Goal: Information Seeking & Learning: Learn about a topic

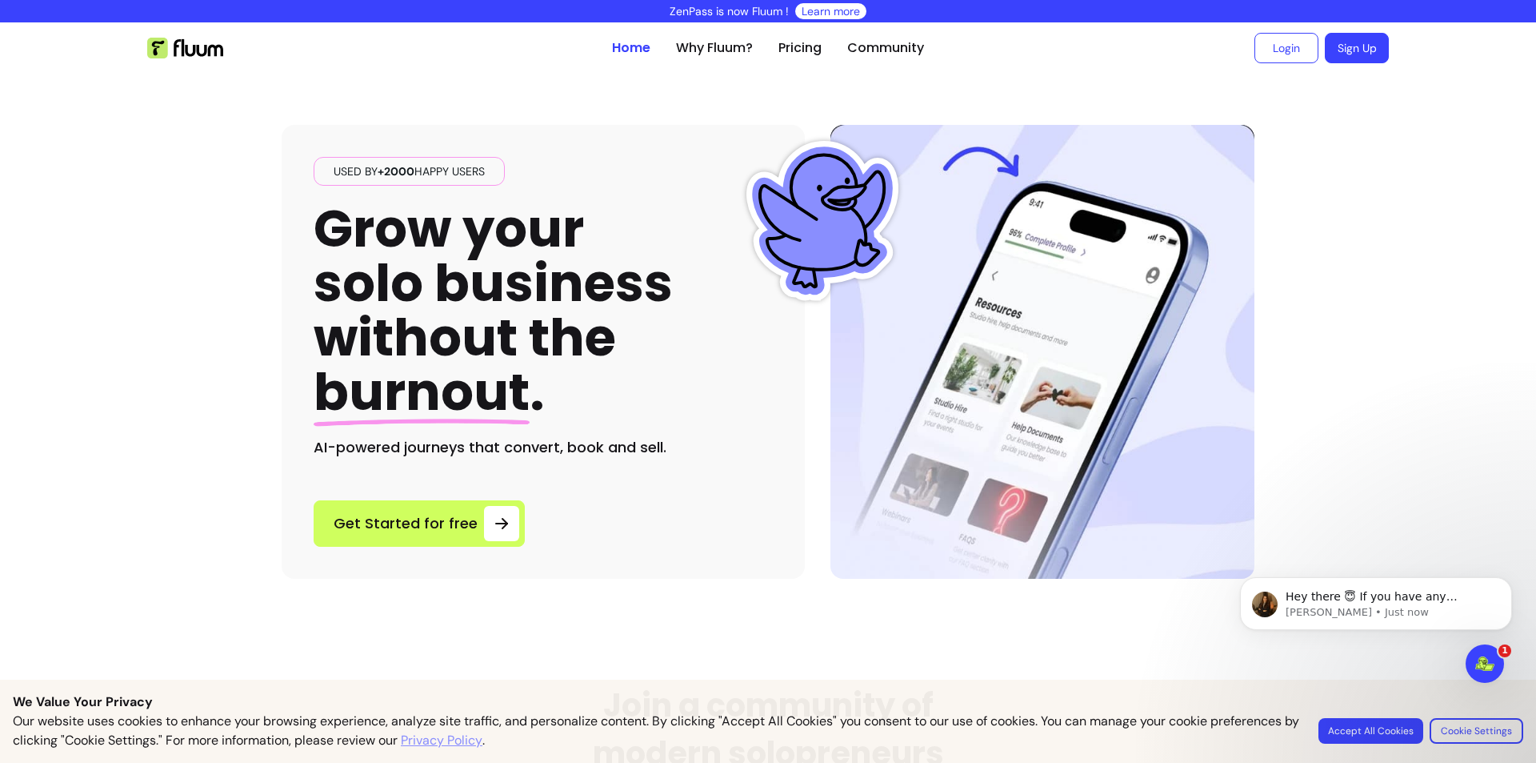
click at [591, 187] on div "Used by +2000 happy users Grow your solo business without the burnout . AI-powe…" at bounding box center [543, 308] width 459 height 302
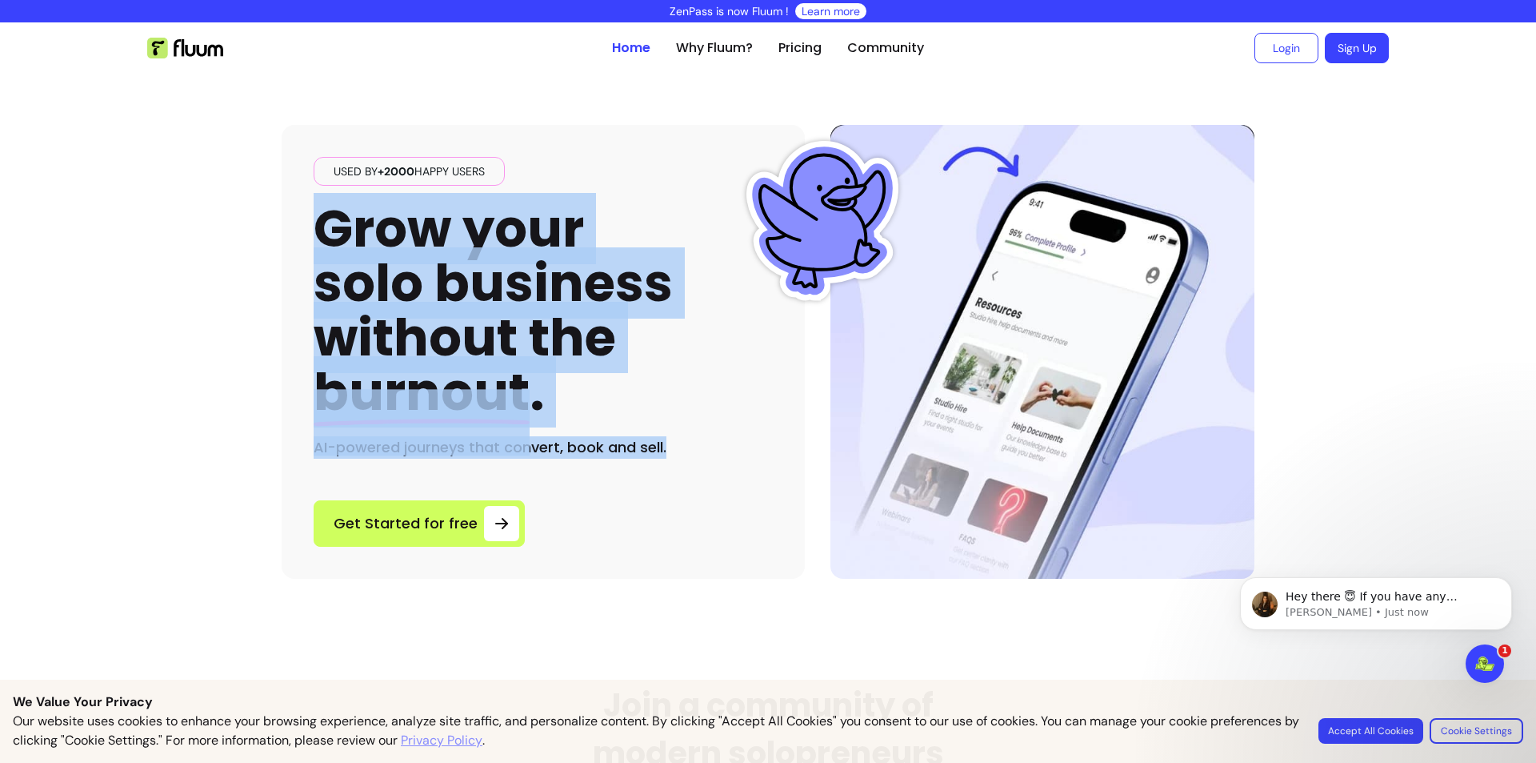
drag, startPoint x: 341, startPoint y: 238, endPoint x: 699, endPoint y: 457, distance: 420.2
click at [699, 457] on div "Used by +2000 happy users Grow your solo business without the burnout . AI-powe…" at bounding box center [543, 308] width 459 height 302
copy div "Grow your solo business without the burnout . AI-powered journeys that convert,…"
click at [550, 251] on h1 "Grow your solo business without the burnout ." at bounding box center [493, 311] width 359 height 218
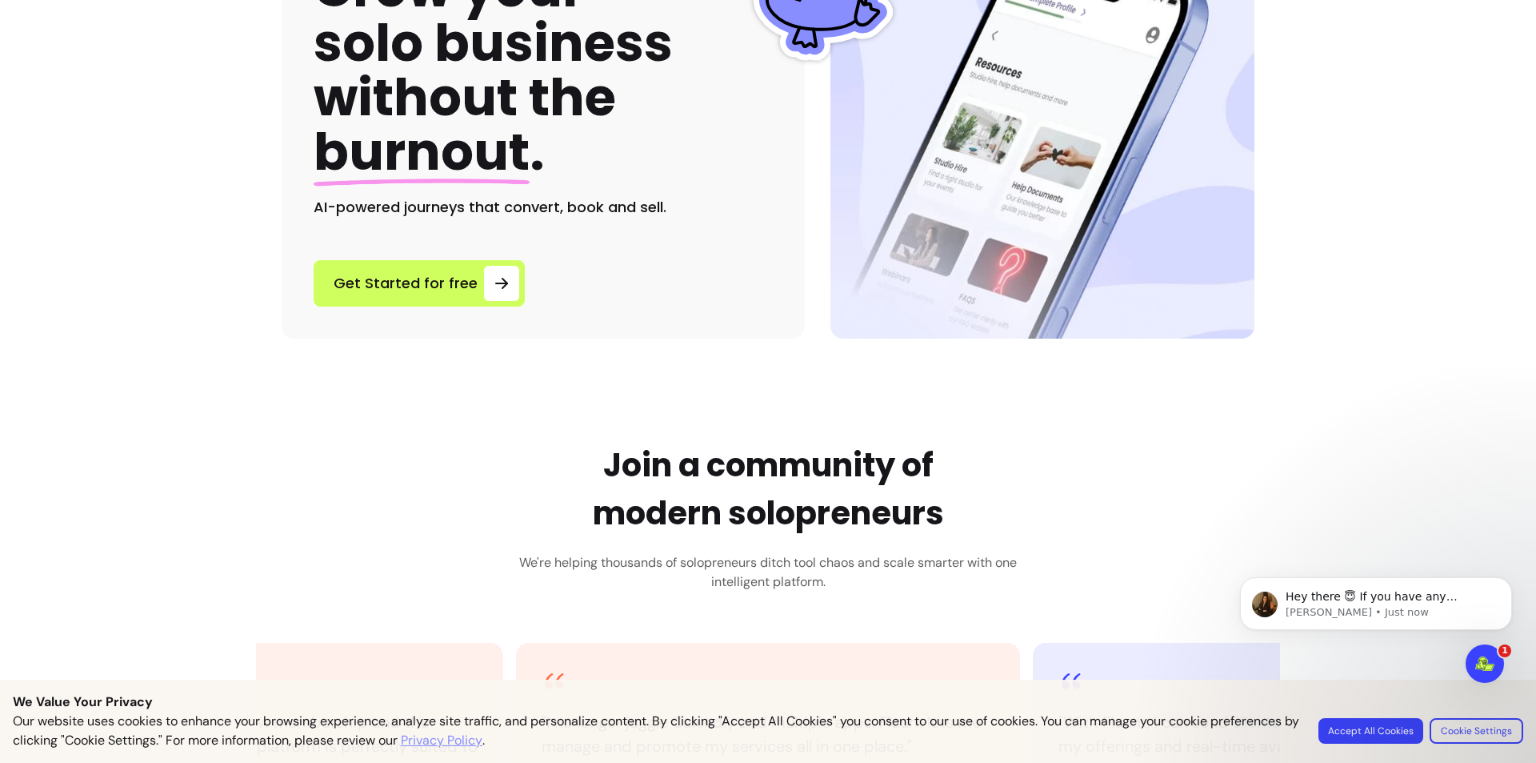
scroll to position [480, 0]
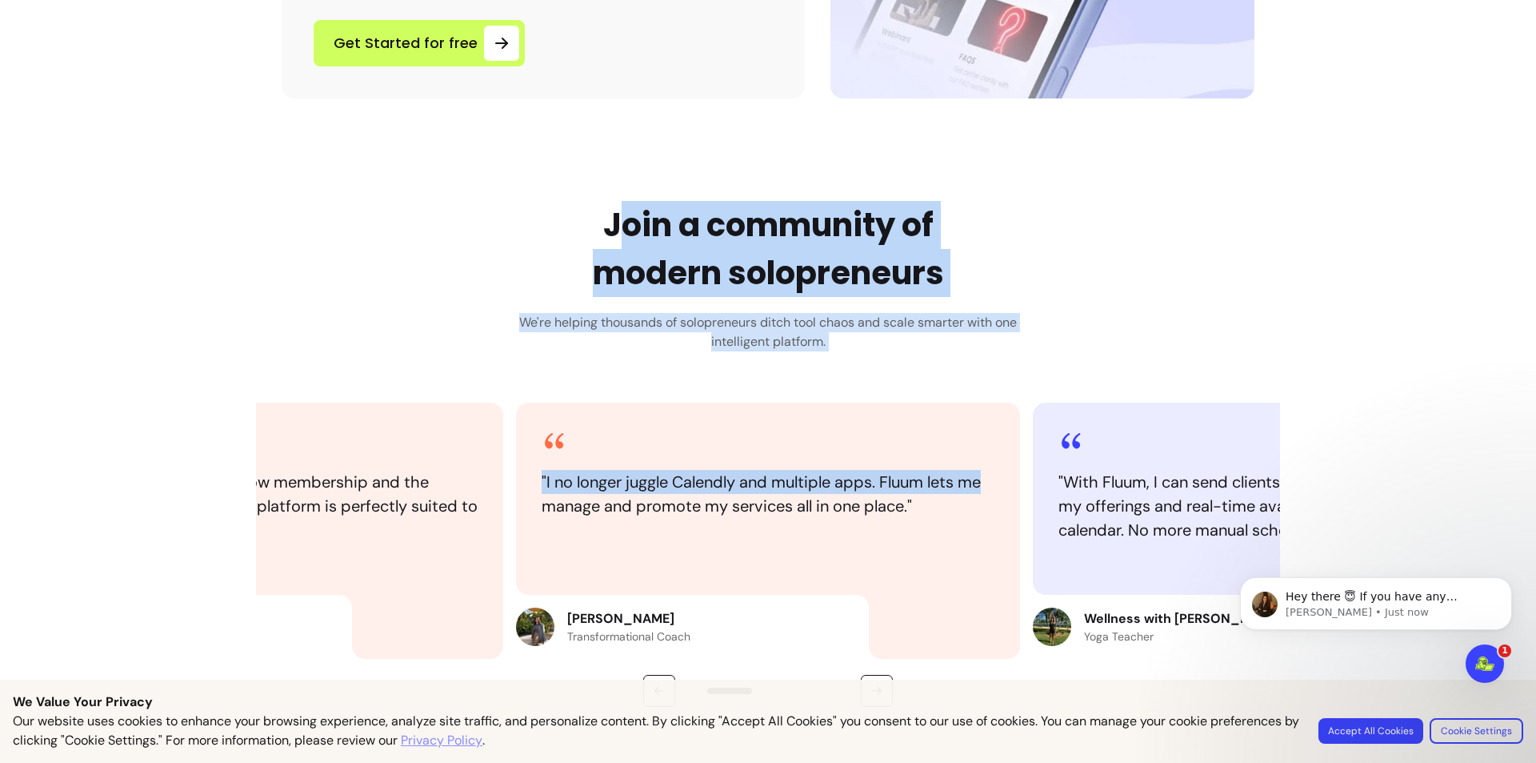
drag, startPoint x: 714, startPoint y: 248, endPoint x: 987, endPoint y: 407, distance: 316.6
click at [988, 407] on div "Join a community of modern solopreneurs We're helping thousands of solopreneurs…" at bounding box center [768, 454] width 1024 height 506
click at [776, 290] on h2 "Join a community of modern solopreneurs" at bounding box center [768, 249] width 351 height 96
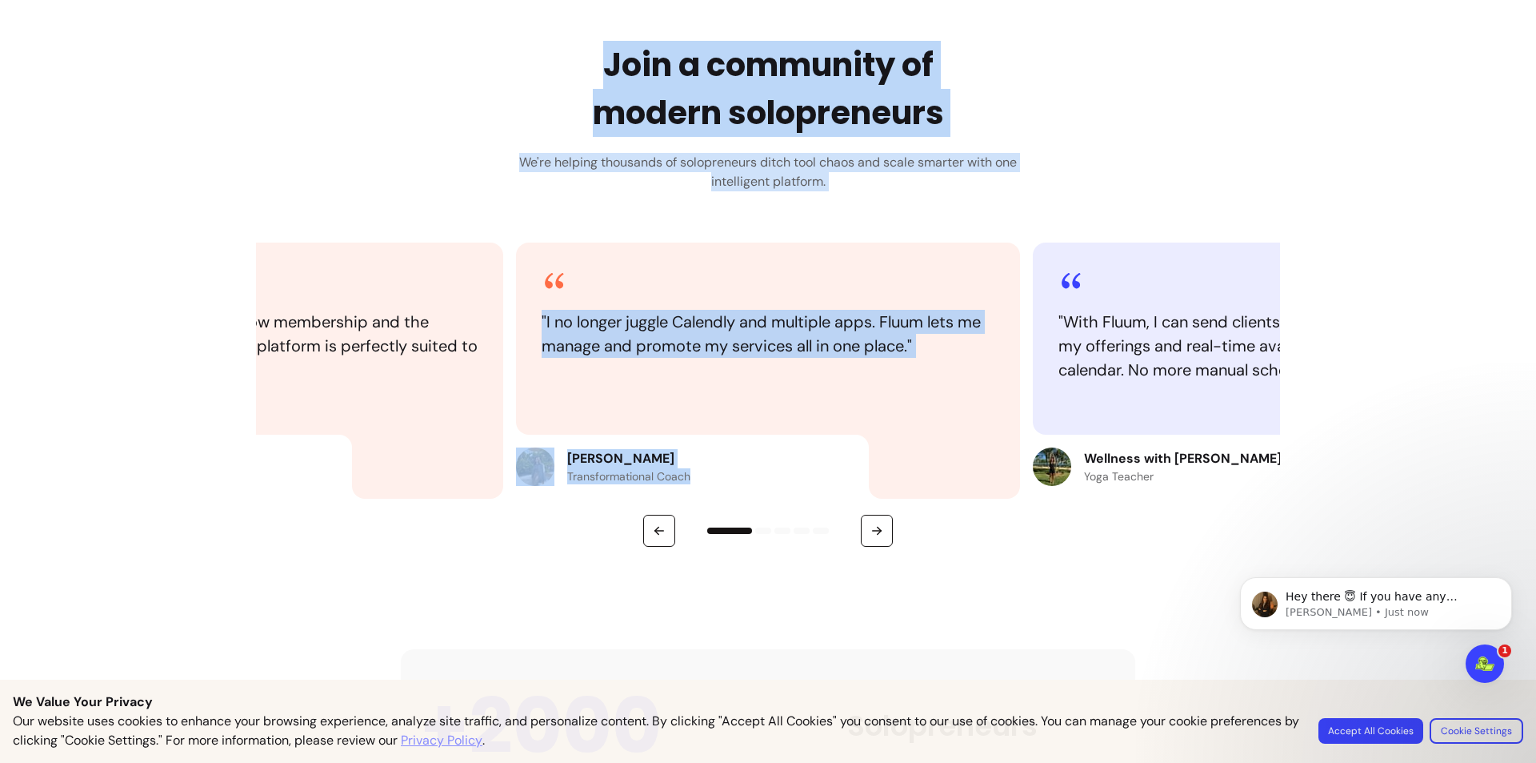
scroll to position [720, 0]
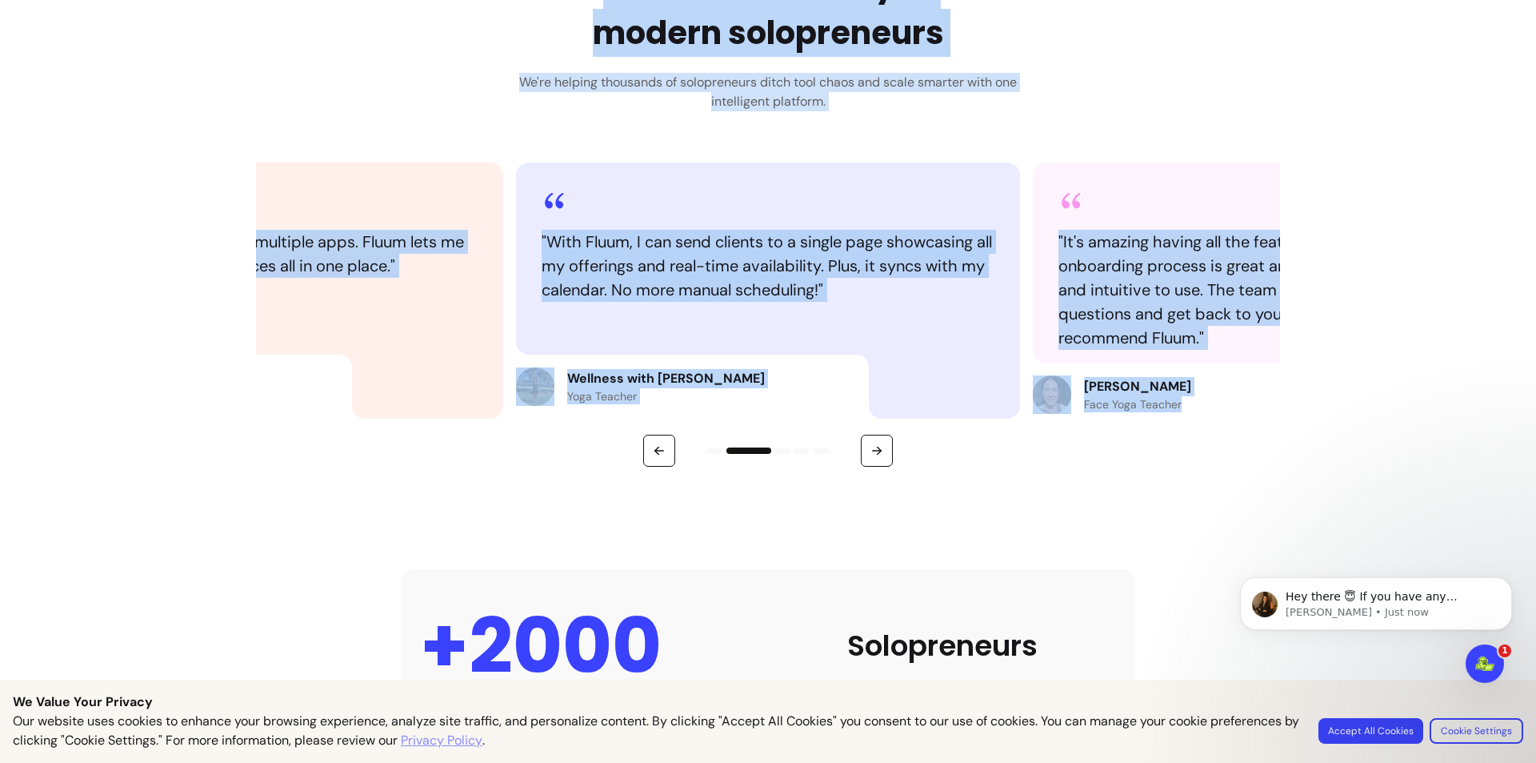
drag, startPoint x: 595, startPoint y: 227, endPoint x: 1184, endPoint y: 409, distance: 616.3
click at [1184, 409] on div "Join a community of modern solopreneurs We're helping thousands of solopreneurs…" at bounding box center [768, 214] width 1024 height 506
copy div "Join a community of modern solopreneurs We're helping thousands of solopreneurs…"
click at [746, 397] on div "Wellness with Shadeyah Yoga Teacher" at bounding box center [692, 386] width 353 height 64
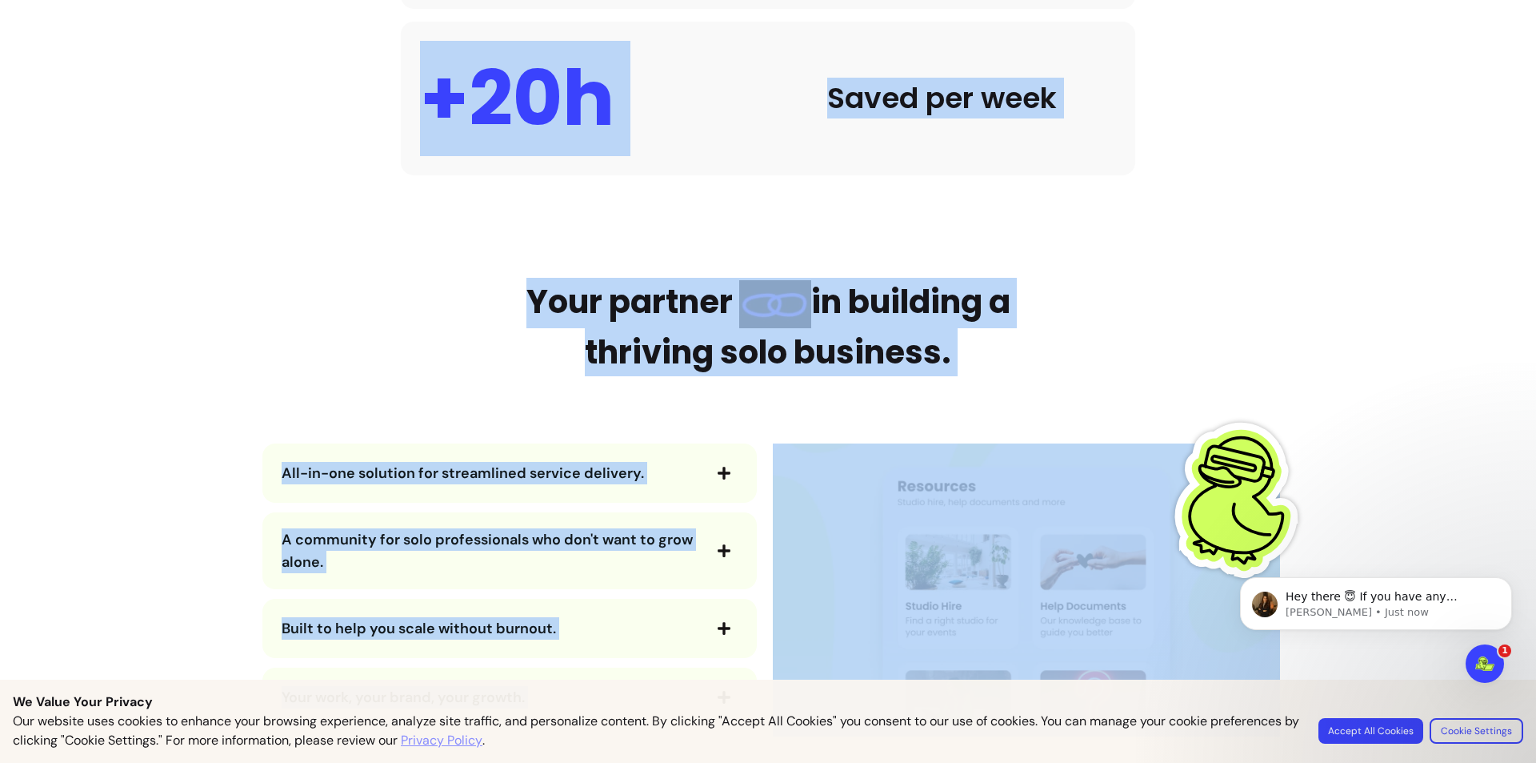
scroll to position [1680, 0]
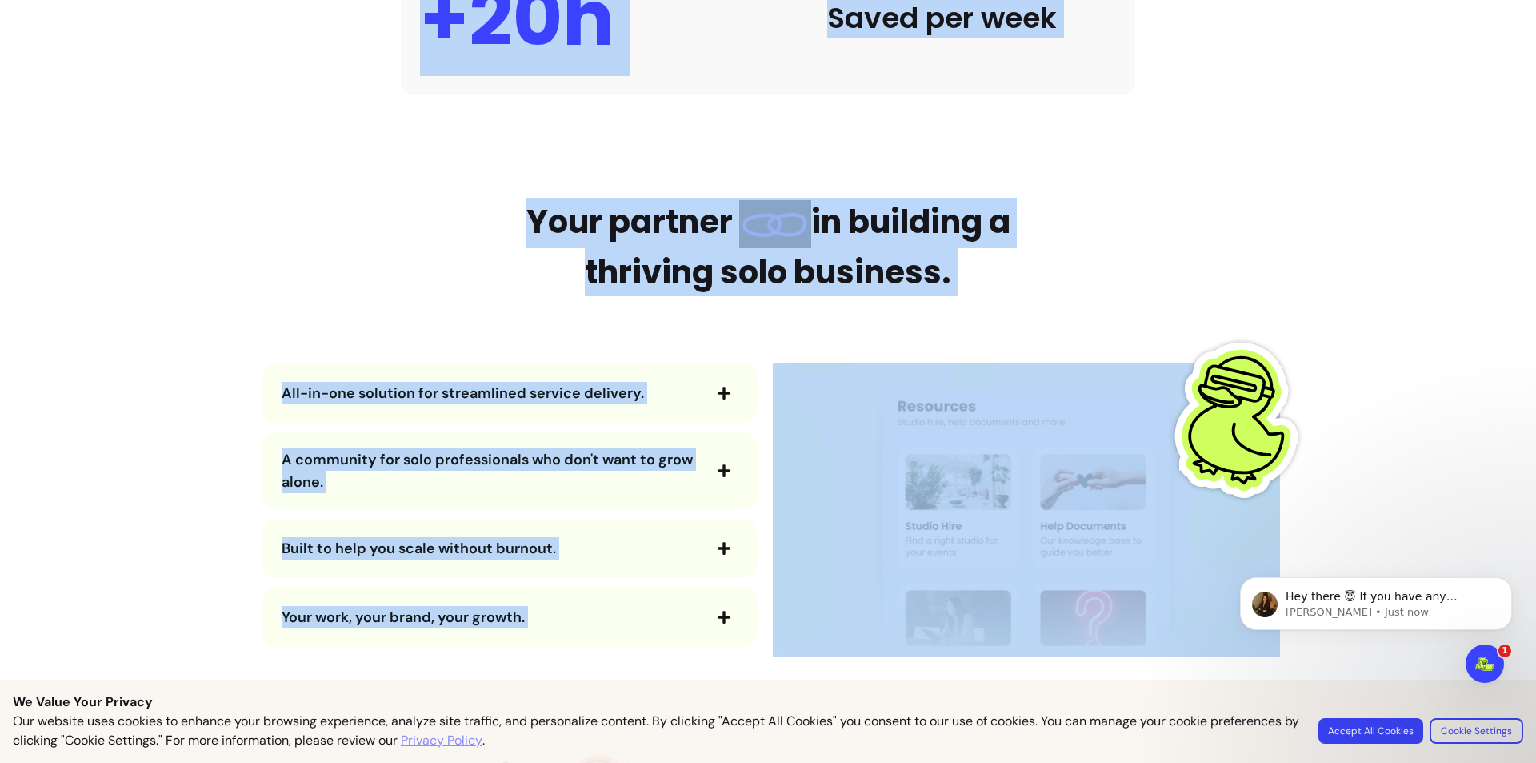
drag, startPoint x: 420, startPoint y: 232, endPoint x: 1007, endPoint y: 299, distance: 590.4
click at [1007, 299] on main "Used by +2000 happy users Grow your solo business without the burnout . AI-powe…" at bounding box center [768, 626] width 1536 height 4466
copy main "+2000 Solopreneurs +£3,500 Saved on tools +20h Saved per week Your partner in b…"
click at [562, 168] on main "Used by +2000 happy users Grow your solo business without the burnout . AI-powe…" at bounding box center [768, 626] width 1536 height 4466
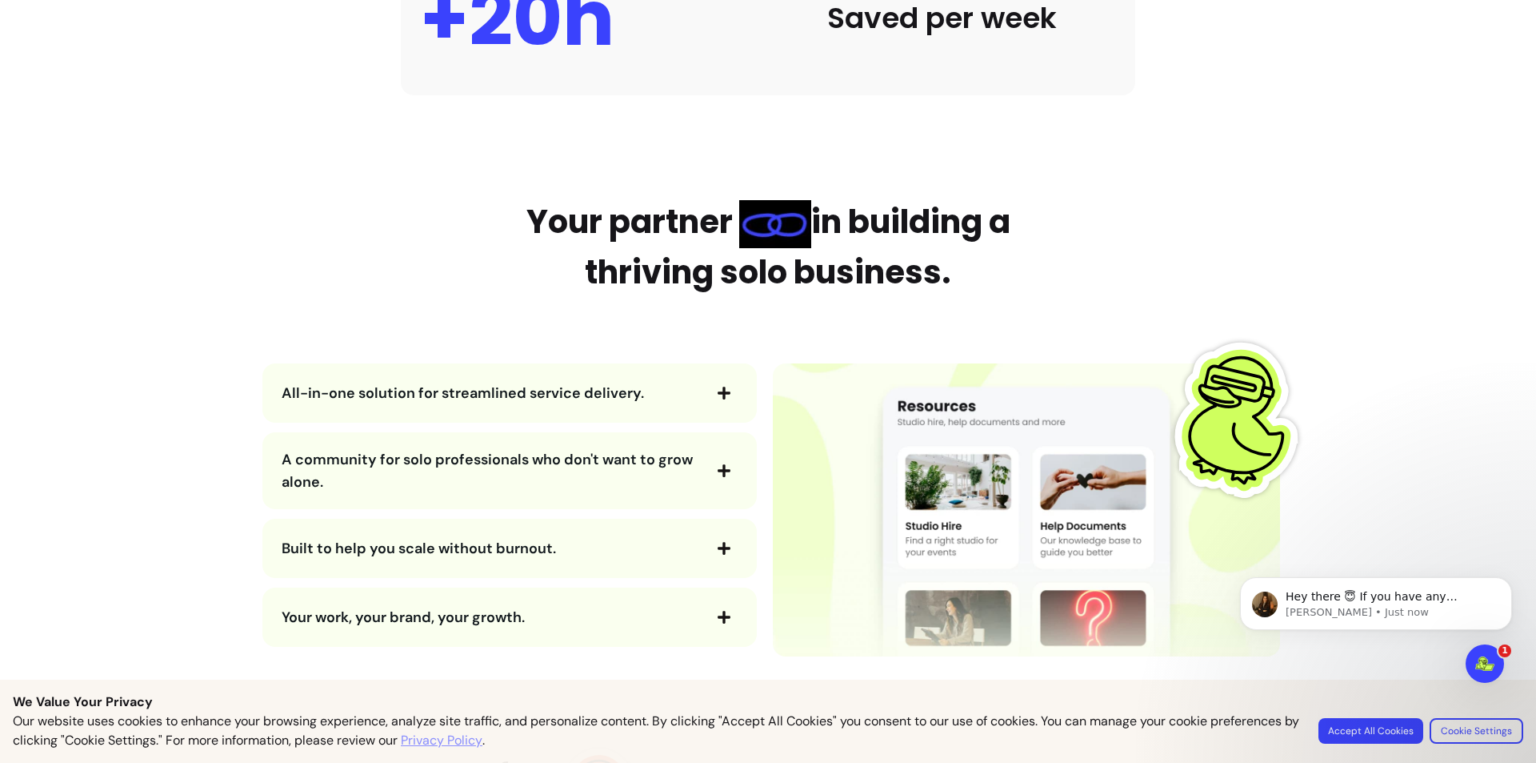
click at [592, 403] on span "All-in-one solution for streamlined service delivery." at bounding box center [491, 393] width 419 height 22
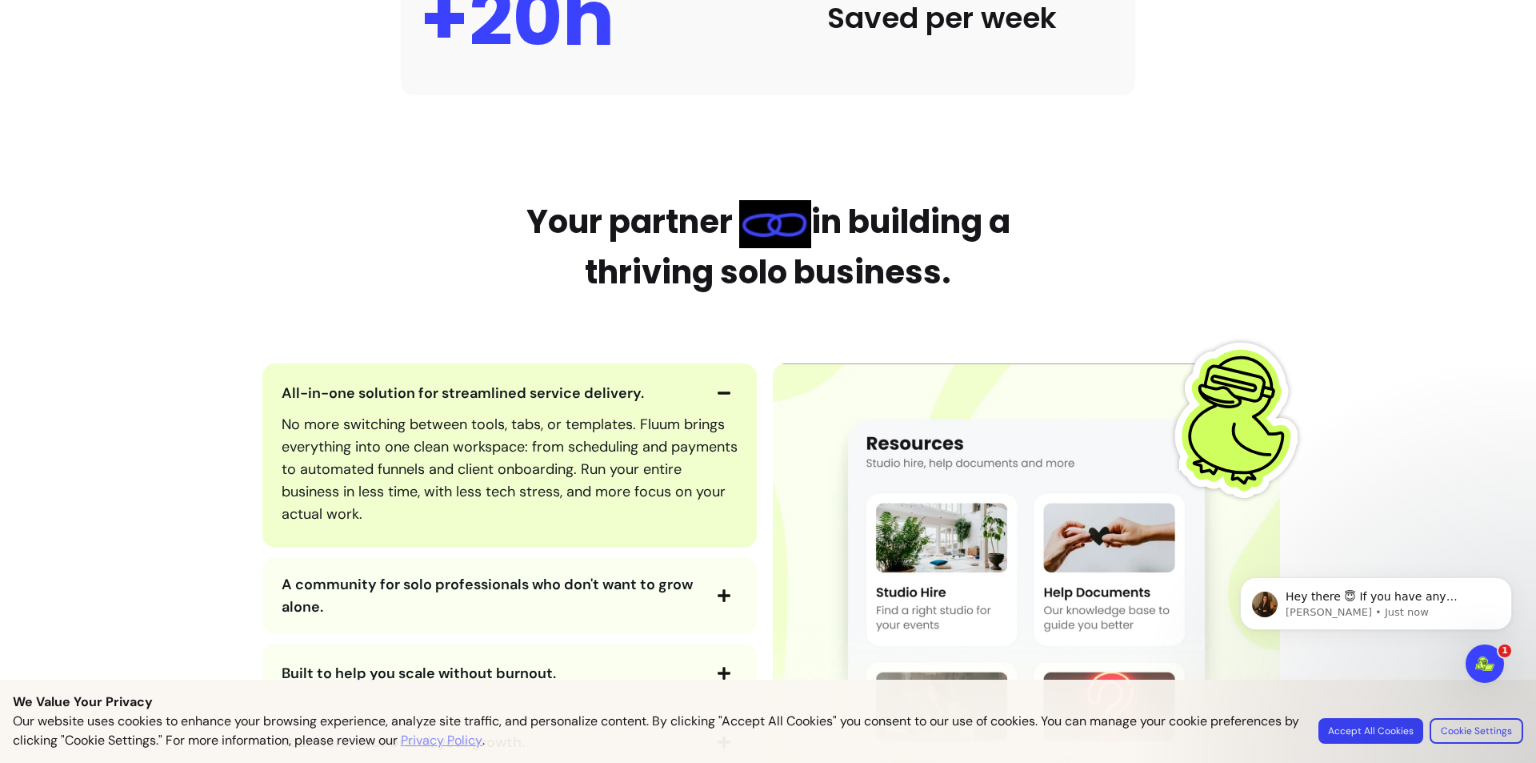
click at [587, 585] on span "A community for solo professionals who don't want to grow alone." at bounding box center [487, 596] width 411 height 42
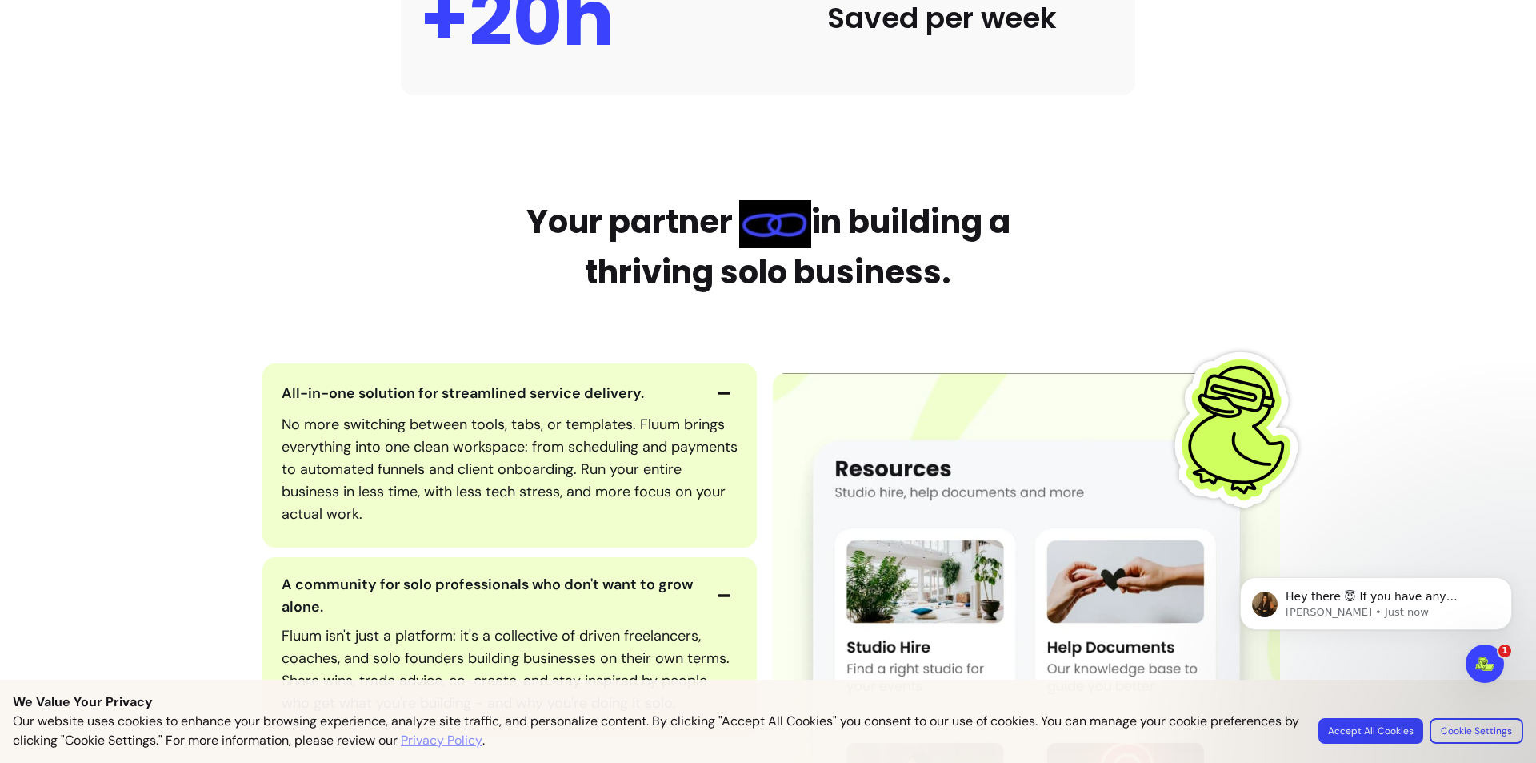
scroll to position [1840, 0]
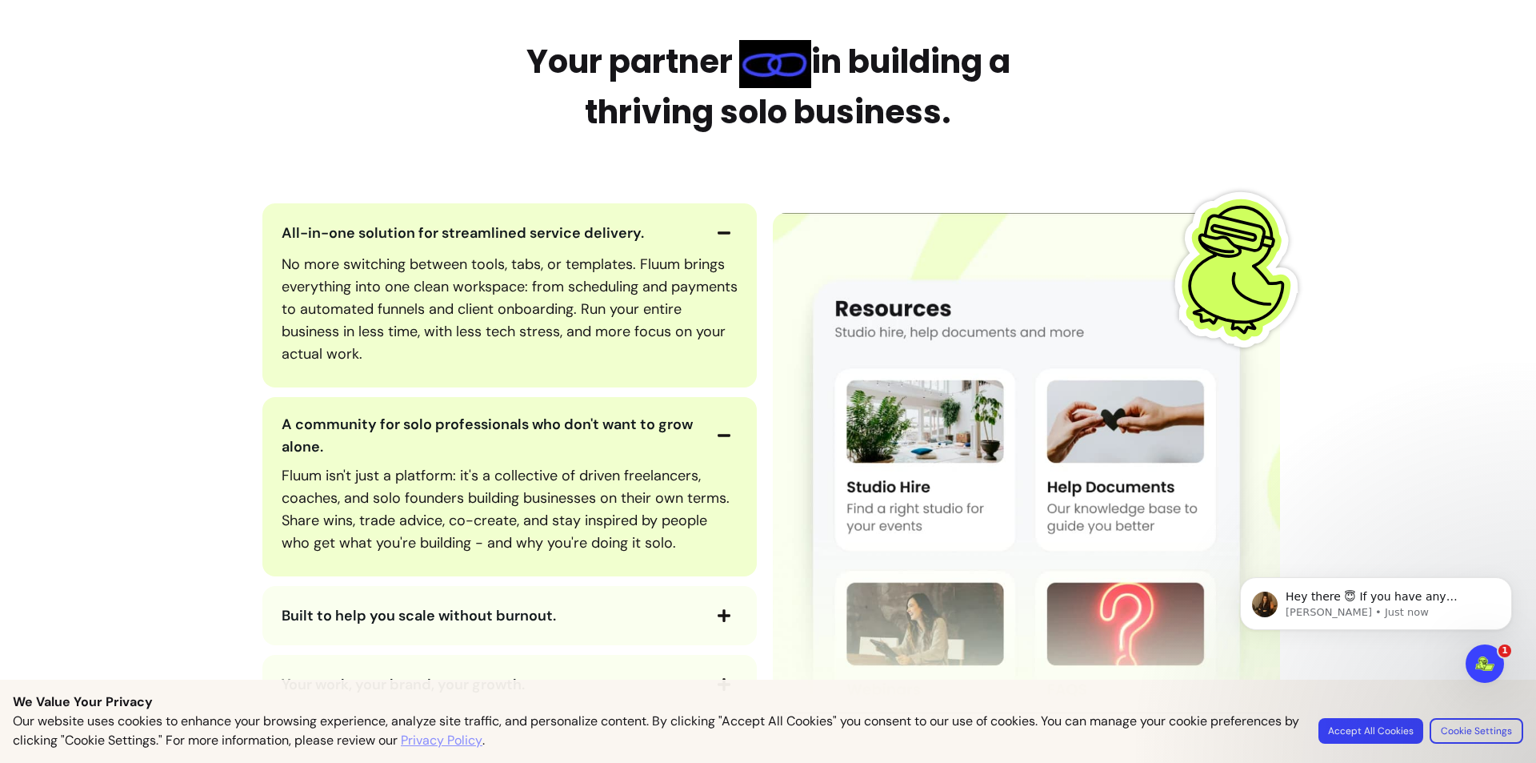
click at [580, 605] on div "All-in-one solution for streamlined service delivery. No more switching between…" at bounding box center [509, 458] width 507 height 511
click at [579, 608] on span "Built to help you scale without burnout." at bounding box center [491, 615] width 419 height 22
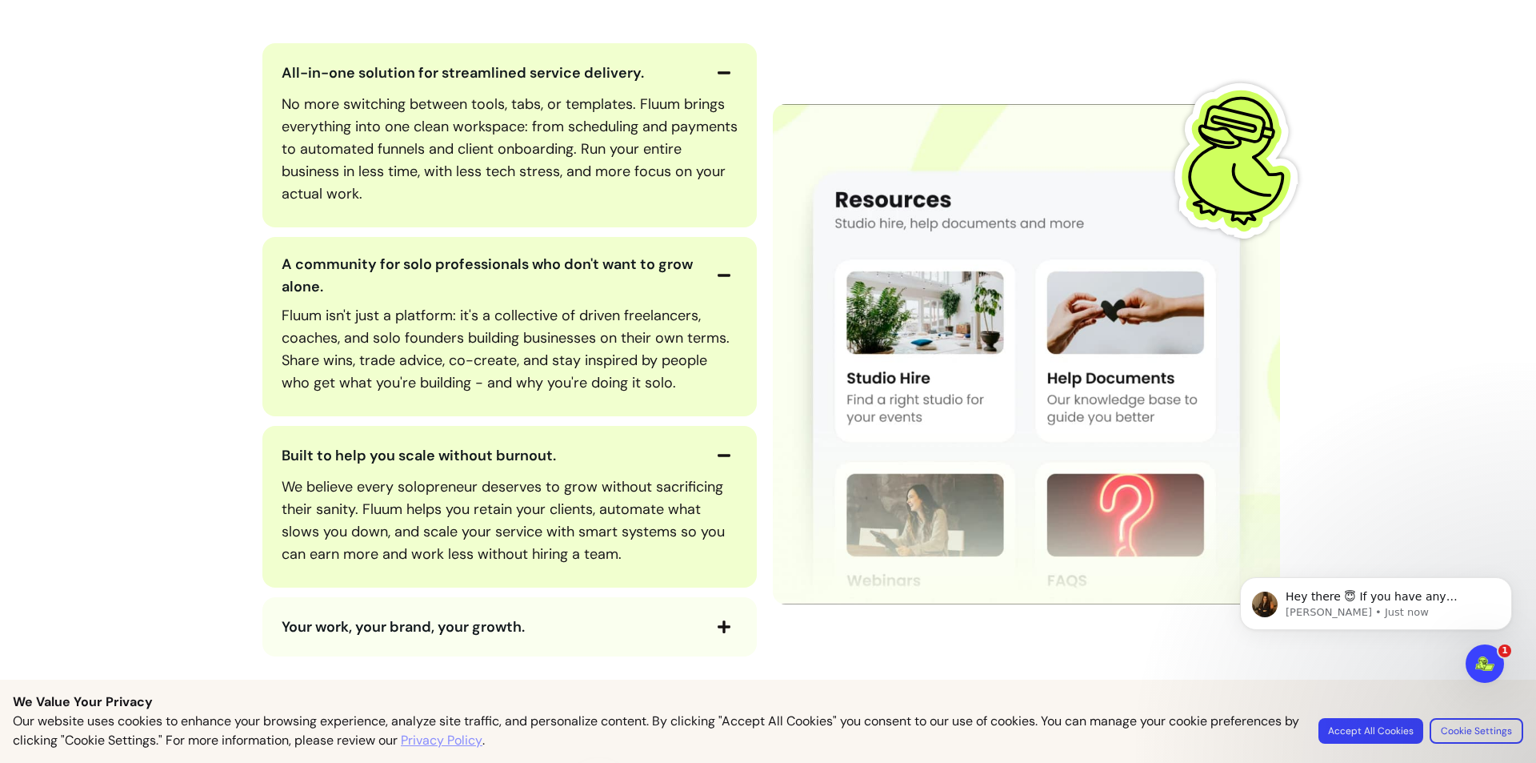
click at [544, 632] on span "Your work, your brand, your growth." at bounding box center [491, 626] width 419 height 22
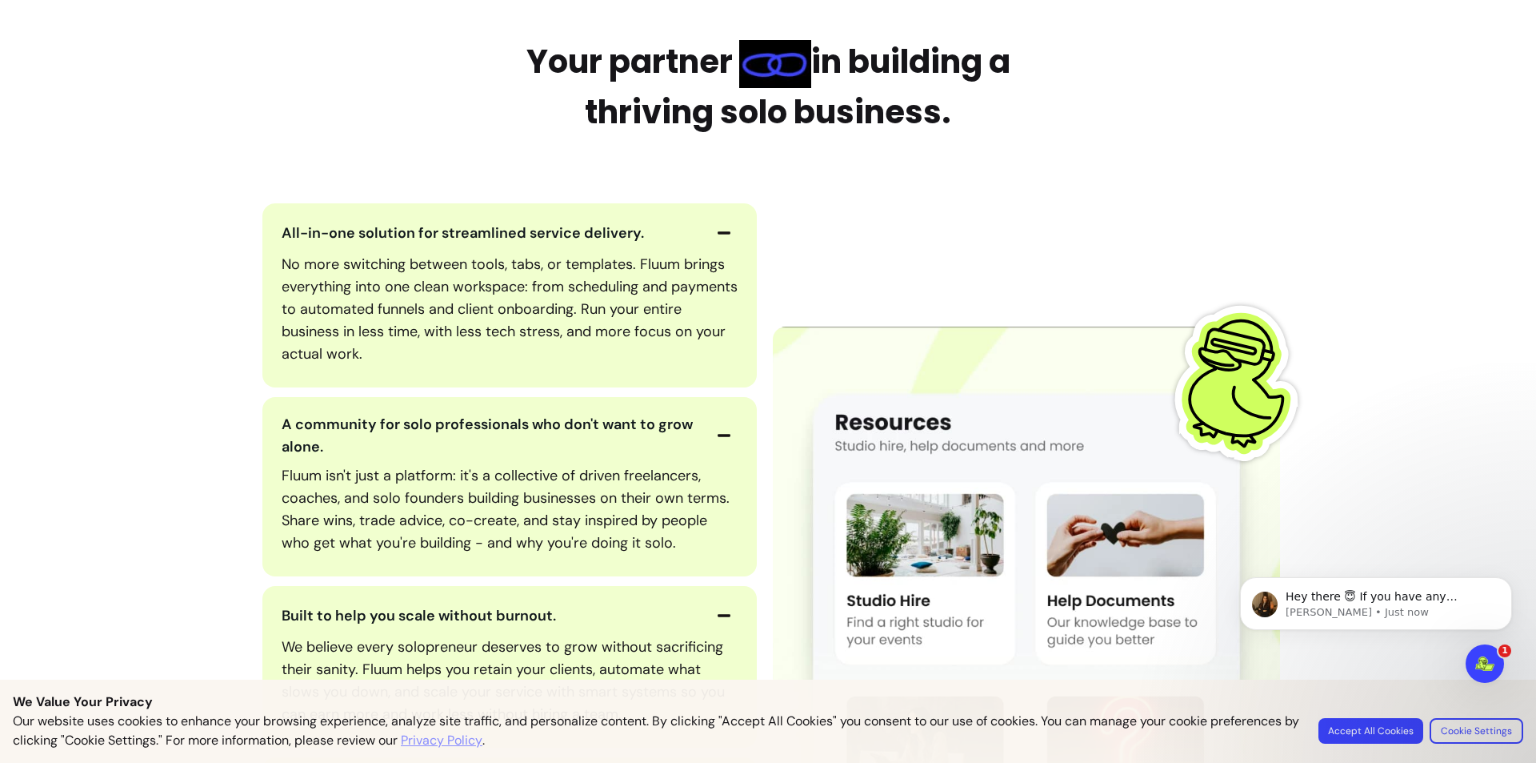
drag, startPoint x: 274, startPoint y: 230, endPoint x: 370, endPoint y: 262, distance: 100.7
click at [370, 262] on div "All-in-one solution for streamlined service delivery. No more switching between…" at bounding box center [509, 295] width 495 height 184
drag, startPoint x: 276, startPoint y: 233, endPoint x: 307, endPoint y: 234, distance: 31.2
click at [307, 234] on span "All-in-one solution for streamlined service delivery." at bounding box center [463, 232] width 362 height 19
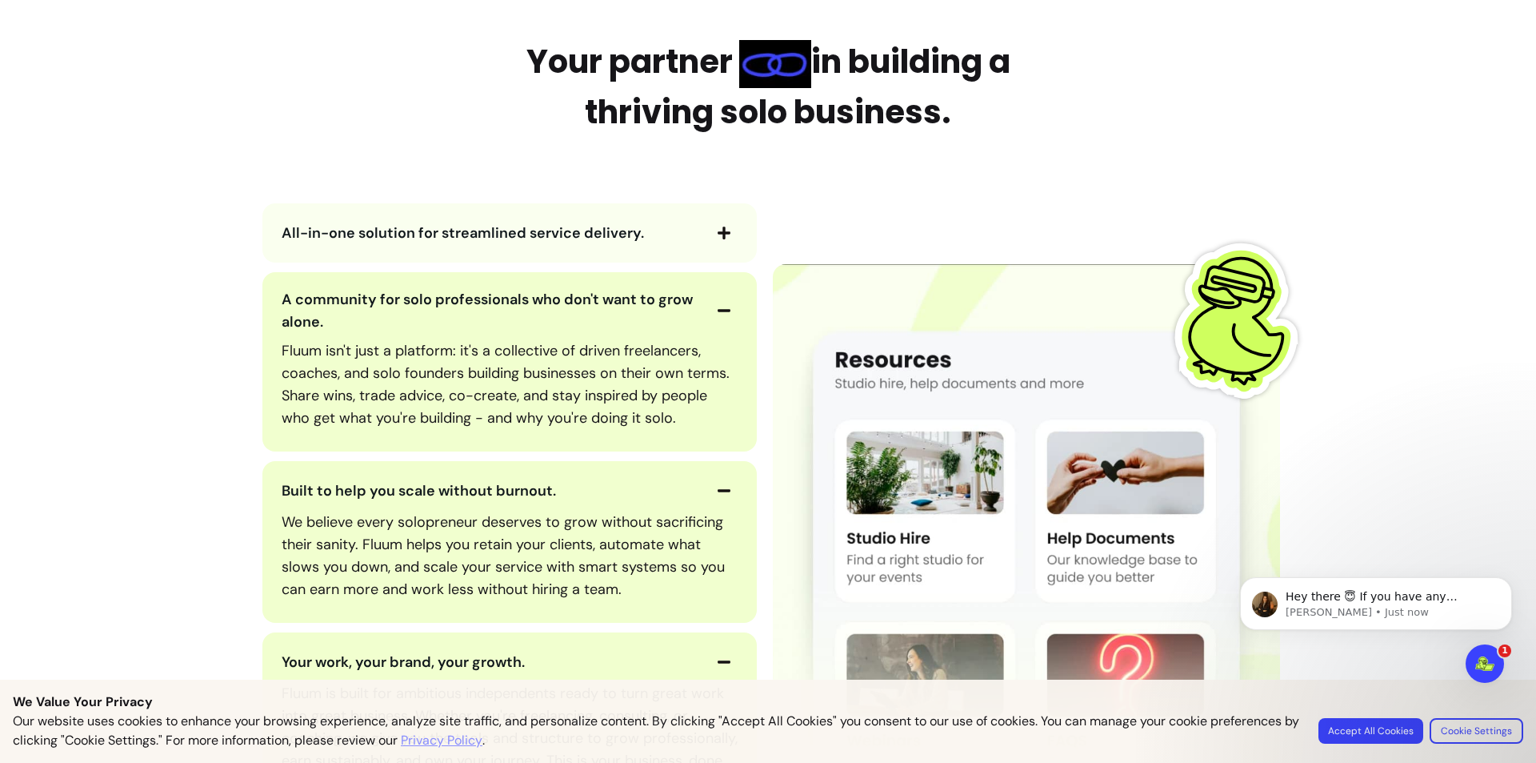
click at [461, 252] on div "All-in-one solution for streamlined service delivery." at bounding box center [509, 232] width 495 height 59
click at [444, 228] on span "All-in-one solution for streamlined service delivery." at bounding box center [463, 232] width 362 height 19
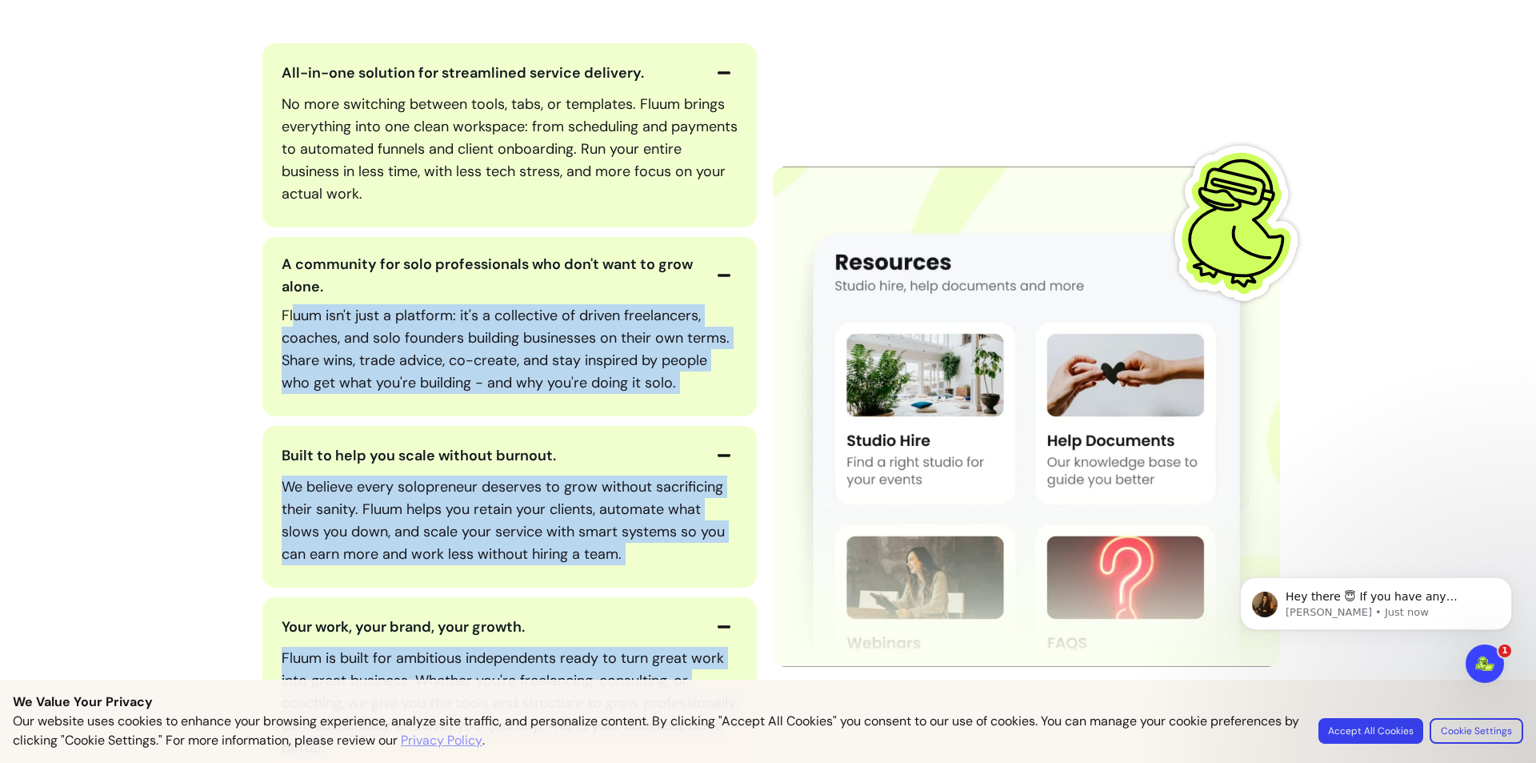
scroll to position [1921, 0]
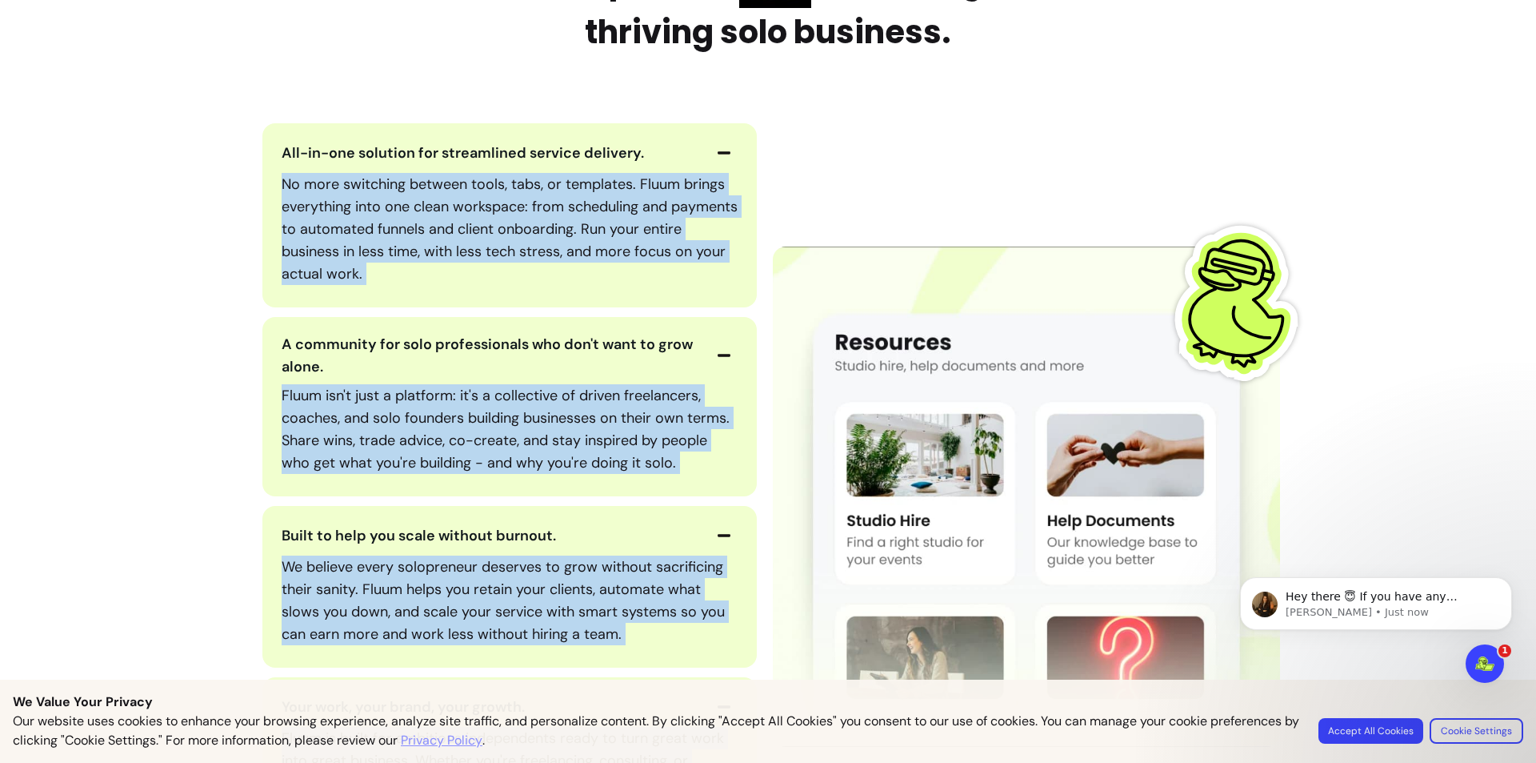
drag, startPoint x: 318, startPoint y: 588, endPoint x: 262, endPoint y: 184, distance: 408.0
click at [262, 184] on div "All-in-one solution for streamlined service delivery. No more switching between…" at bounding box center [509, 492] width 507 height 738
copy div "No more switching between tools, tabs, or templates. Fluum brings everything in…"
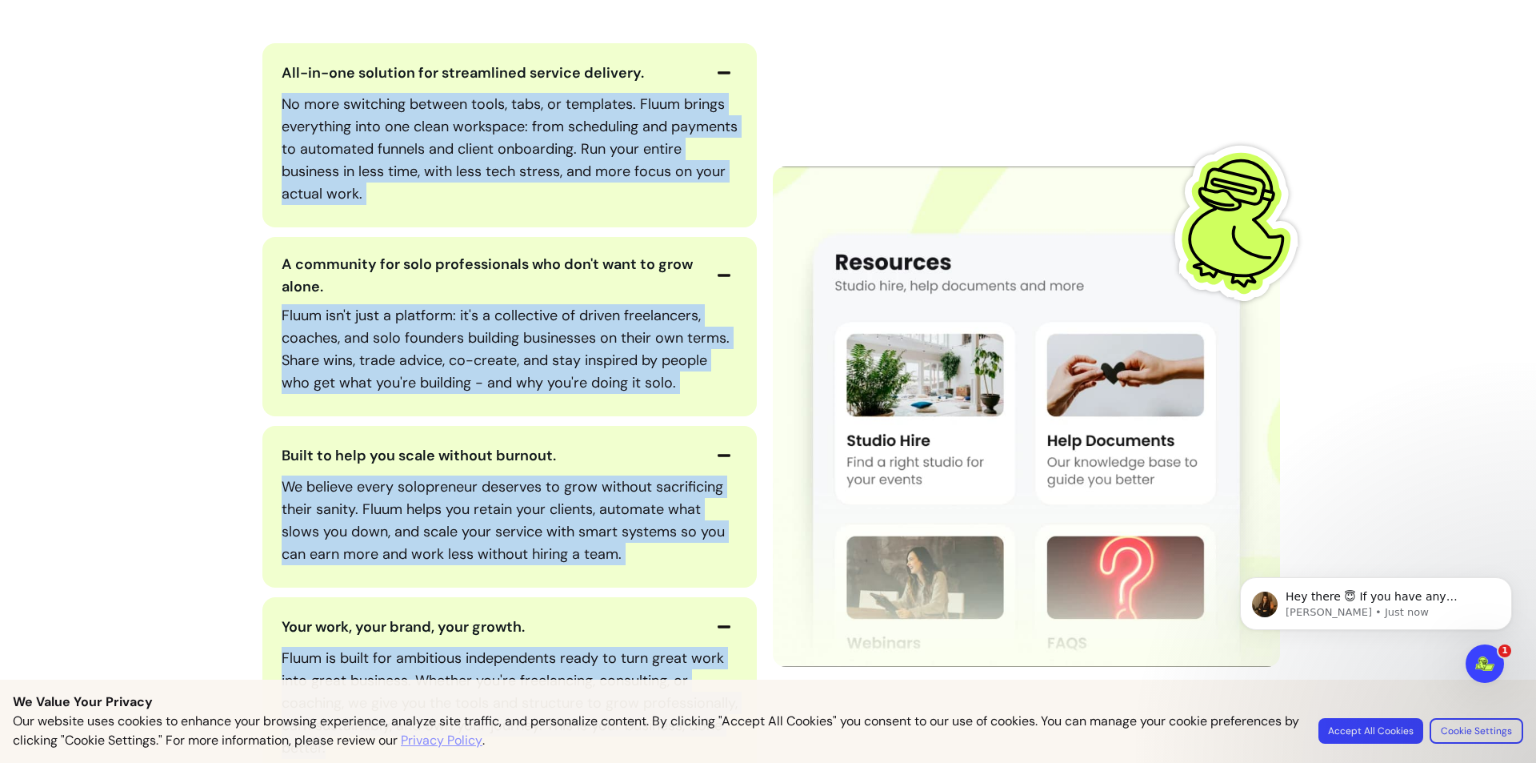
click at [485, 358] on p "Fluum isn't just a platform: it's a collective of driven freelancers, coaches, …" at bounding box center [510, 349] width 456 height 90
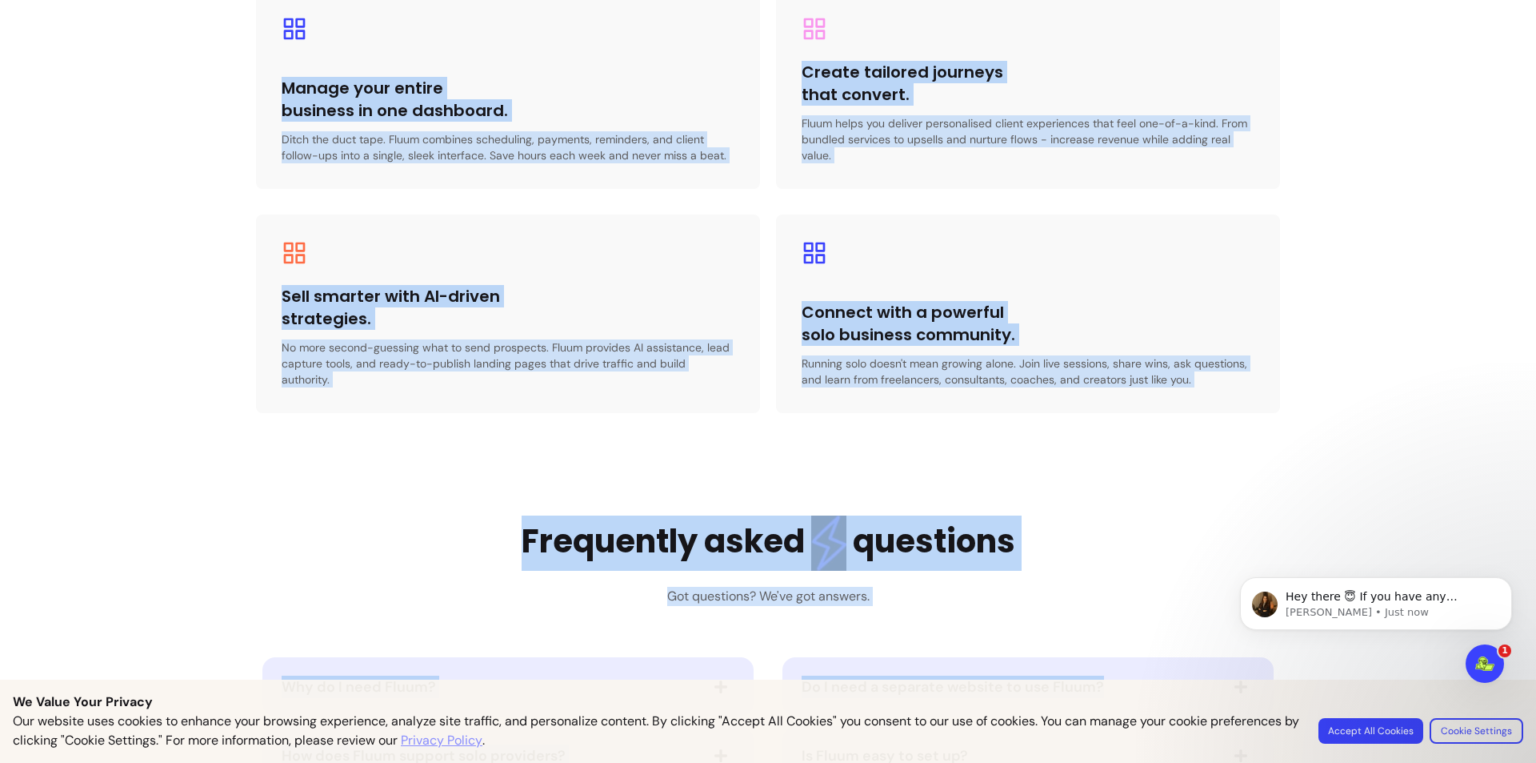
scroll to position [3441, 0]
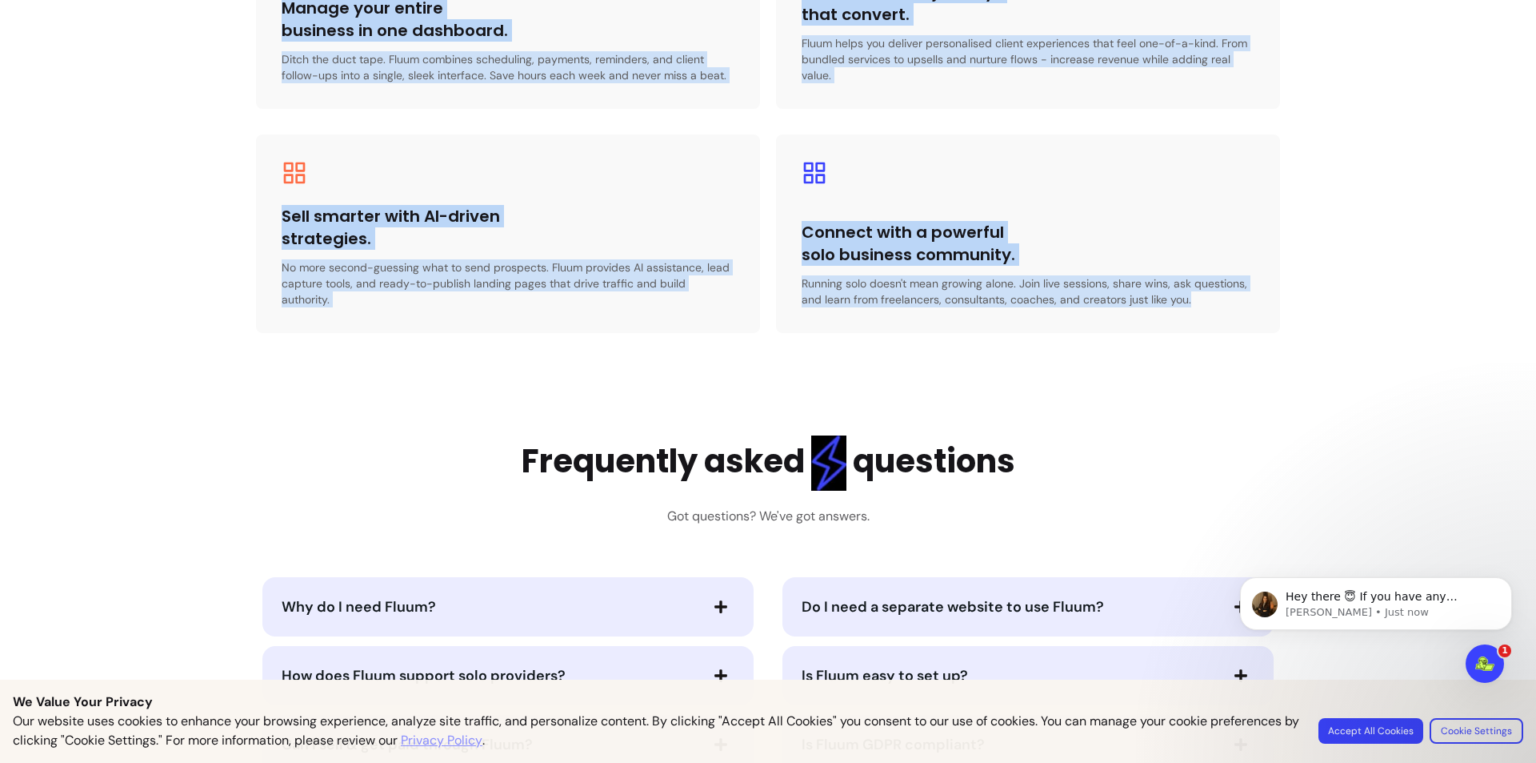
drag, startPoint x: 245, startPoint y: 174, endPoint x: 1218, endPoint y: 288, distance: 979.7
copy div "More than a platform, your all-in-one solo business en gine. Running a solo bus…"
drag, startPoint x: 621, startPoint y: 251, endPoint x: 616, endPoint y: 300, distance: 49.0
click at [622, 252] on div "Sell smarter with AI-driven strategies. No more second-guessing what to send pr…" at bounding box center [508, 256] width 453 height 102
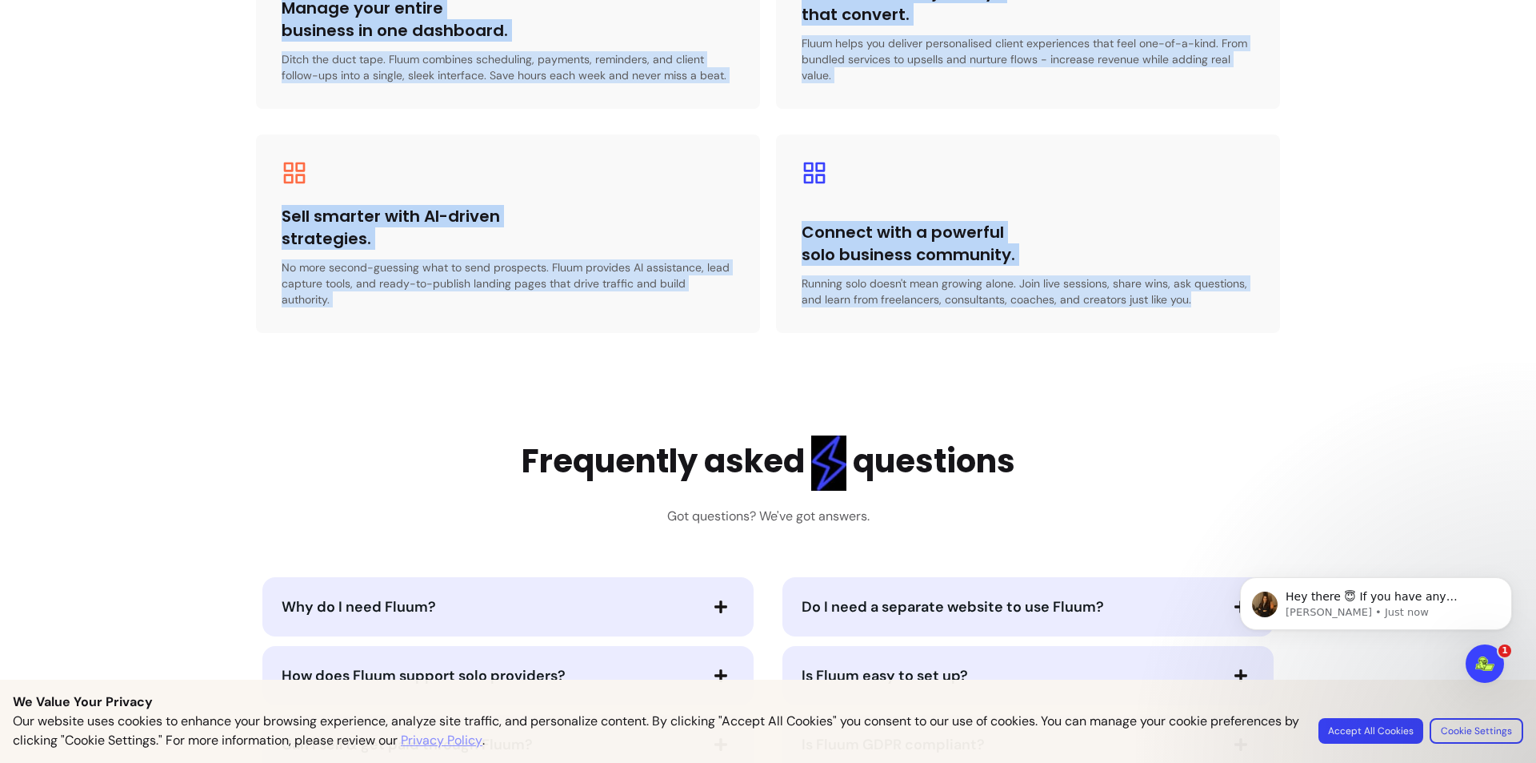
click at [502, 595] on span "Why do I need Fluum?" at bounding box center [490, 606] width 416 height 22
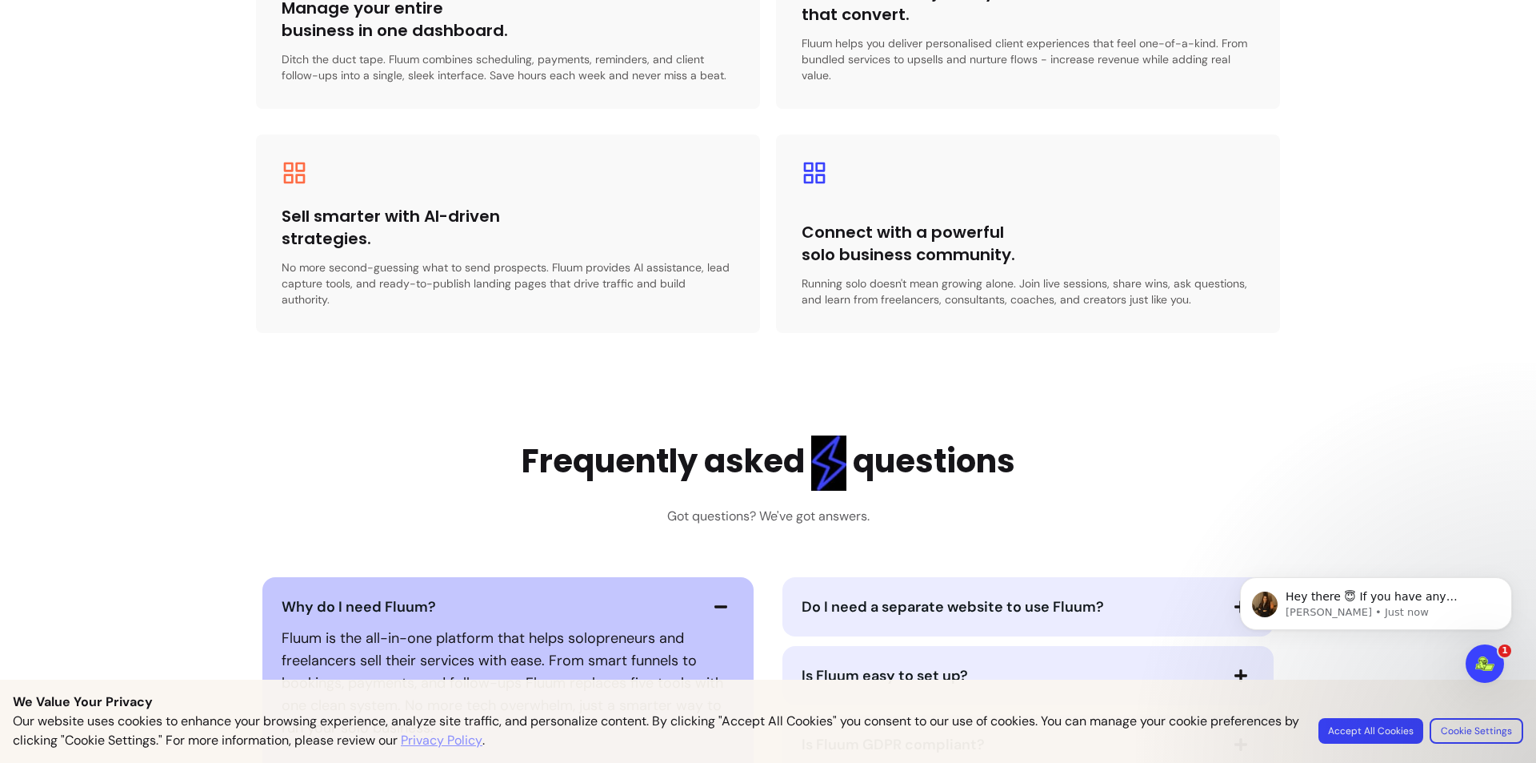
click at [461, 620] on div "Fluum is the all-in-one platform that helps solopreneurs and freelancers sell t…" at bounding box center [508, 682] width 453 height 125
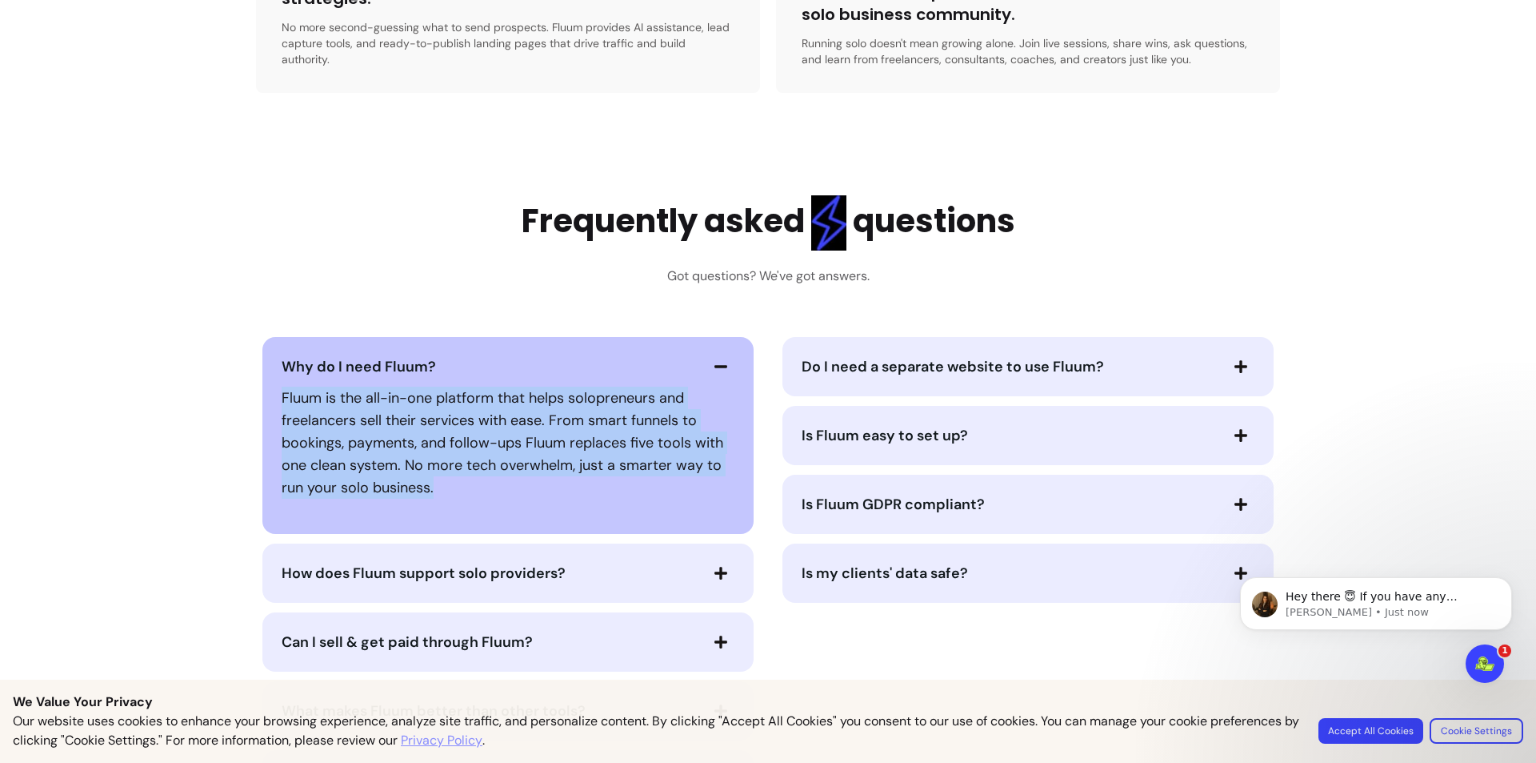
drag, startPoint x: 556, startPoint y: 483, endPoint x: 256, endPoint y: 339, distance: 332.9
click at [262, 339] on div "Why do I need Fluum? Fluum is the all-in-one platform that helps solopreneurs a…" at bounding box center [507, 435] width 491 height 197
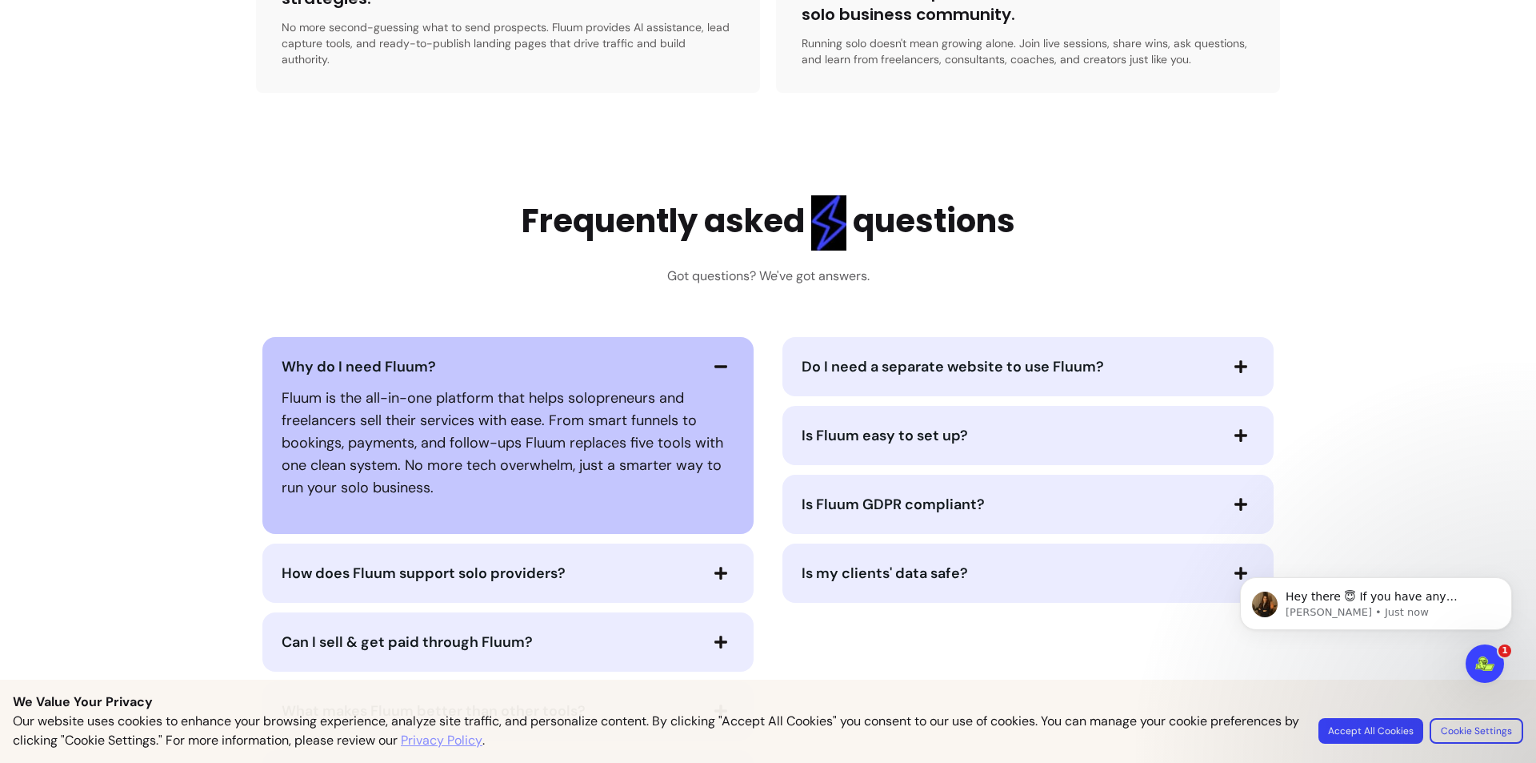
click at [871, 364] on div "Do I need a separate website to use Fluum?" at bounding box center [1028, 366] width 491 height 59
click at [871, 357] on span "Do I need a separate website to use Fluum?" at bounding box center [953, 366] width 302 height 19
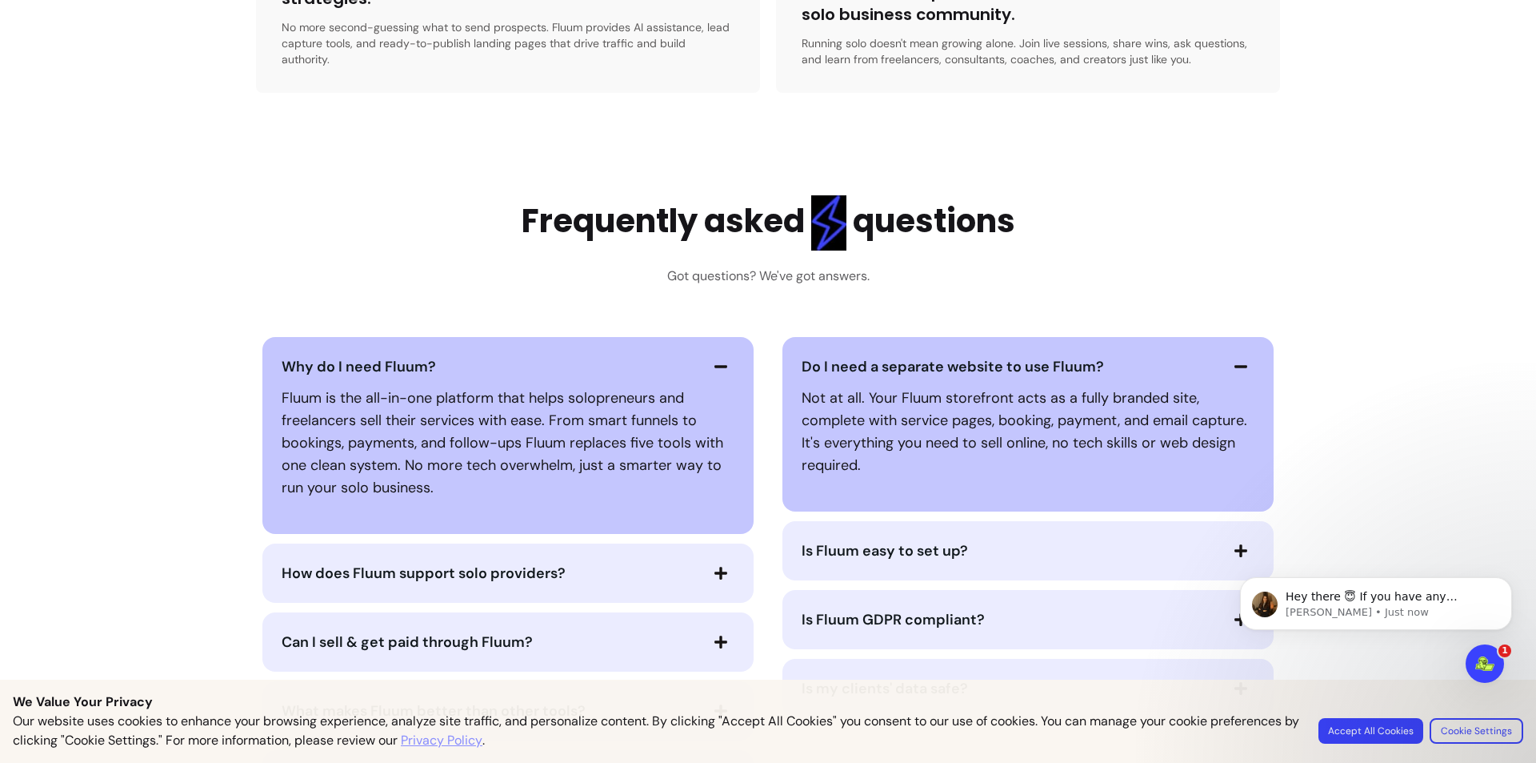
click at [909, 521] on div "Is Fluum easy to set up?" at bounding box center [1028, 550] width 491 height 59
click at [922, 541] on span "Is Fluum easy to set up?" at bounding box center [885, 550] width 166 height 19
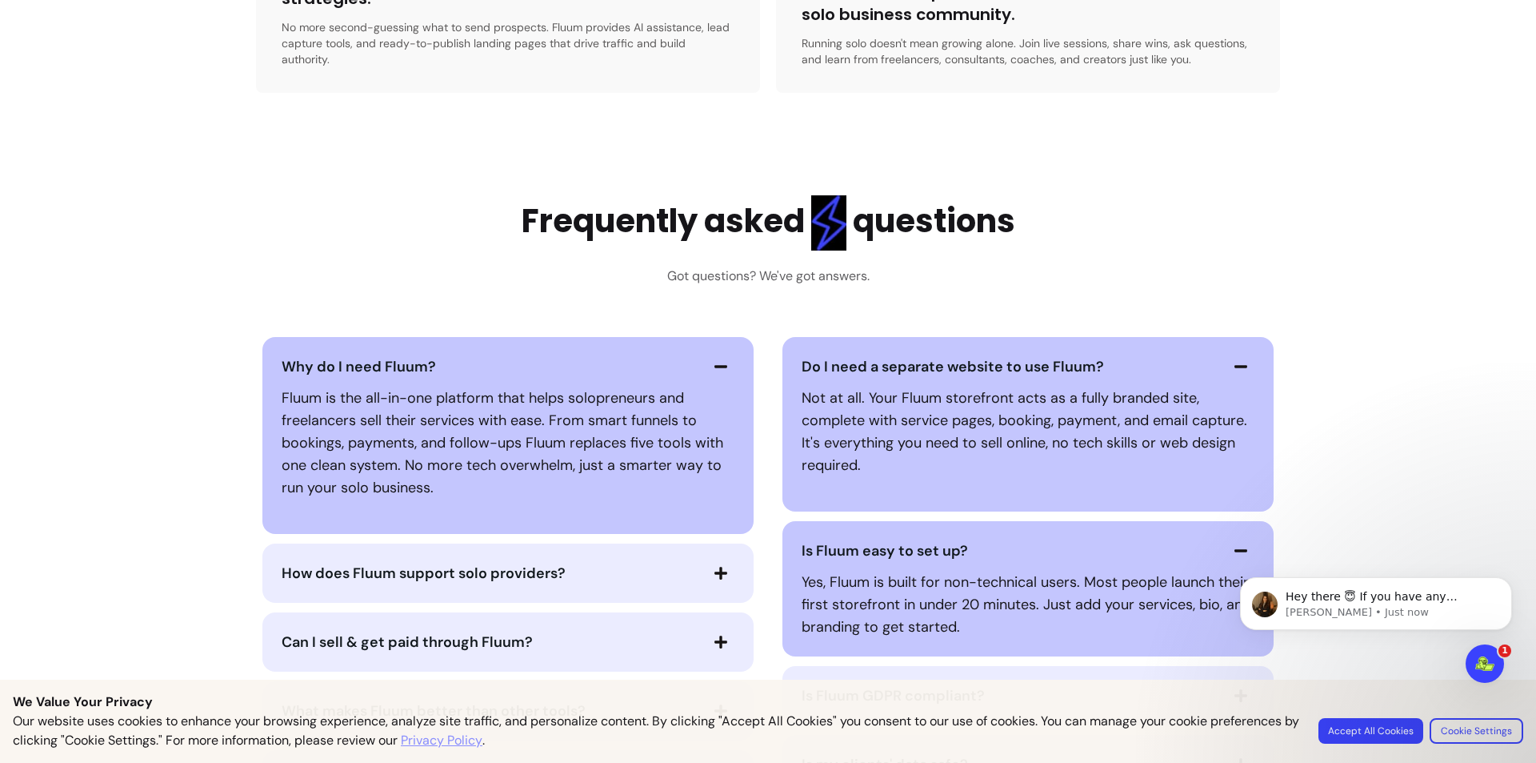
scroll to position [3921, 0]
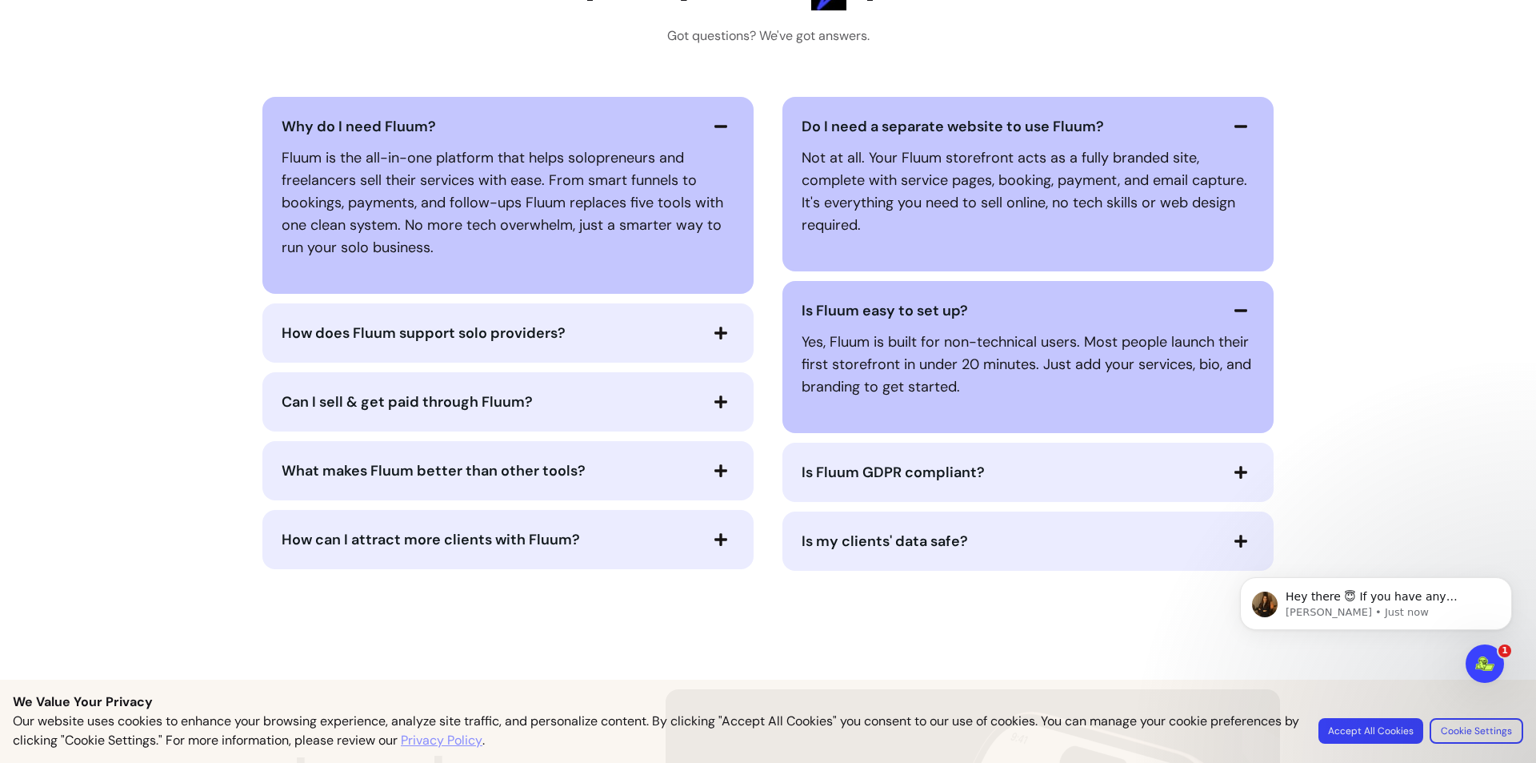
click at [878, 472] on div "Is Fluum GDPR compliant?" at bounding box center [1028, 472] width 491 height 59
click at [866, 465] on span "Is Fluum GDPR compliant?" at bounding box center [893, 472] width 183 height 19
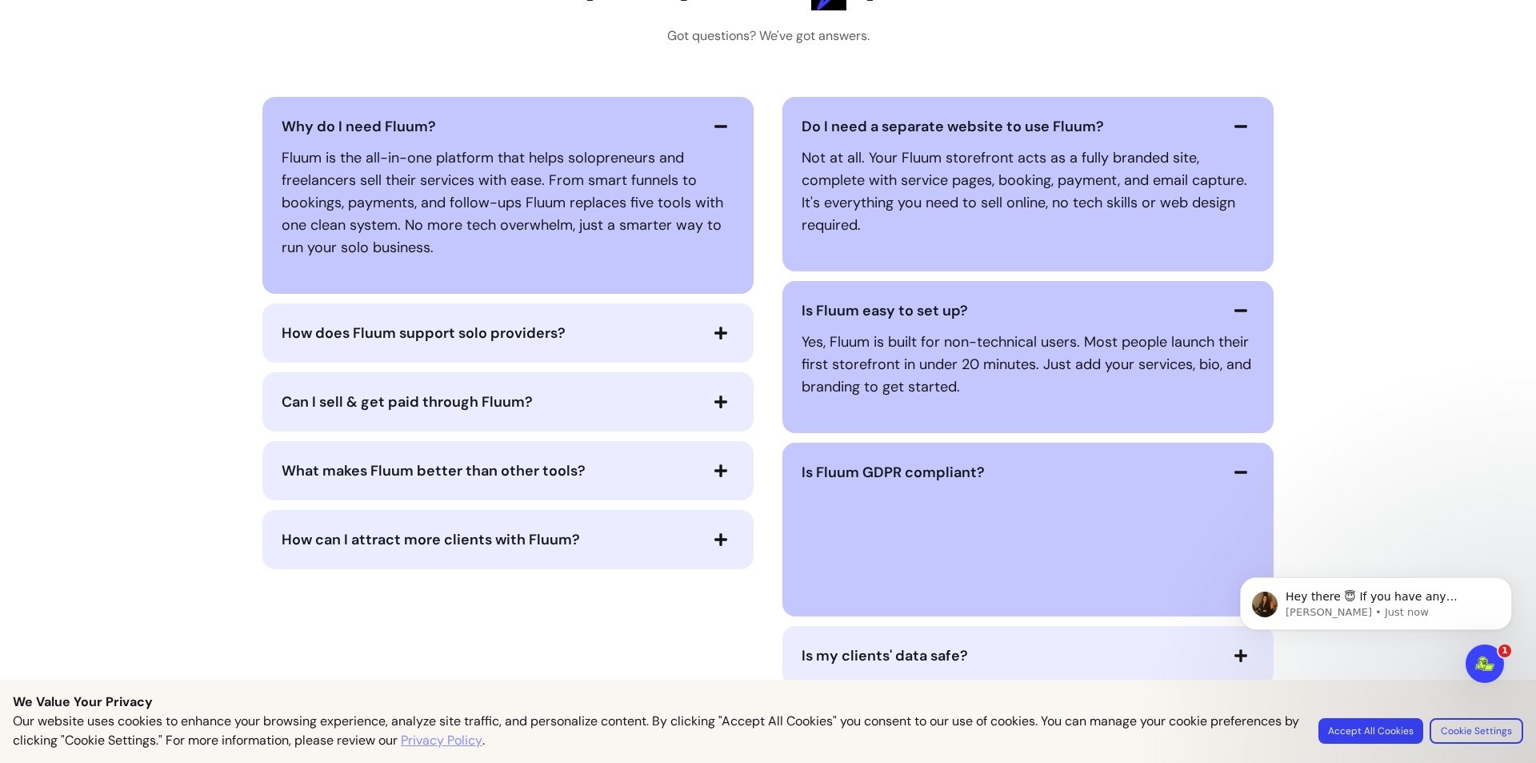
click at [890, 626] on div "Is my clients' data safe?" at bounding box center [1028, 655] width 491 height 59
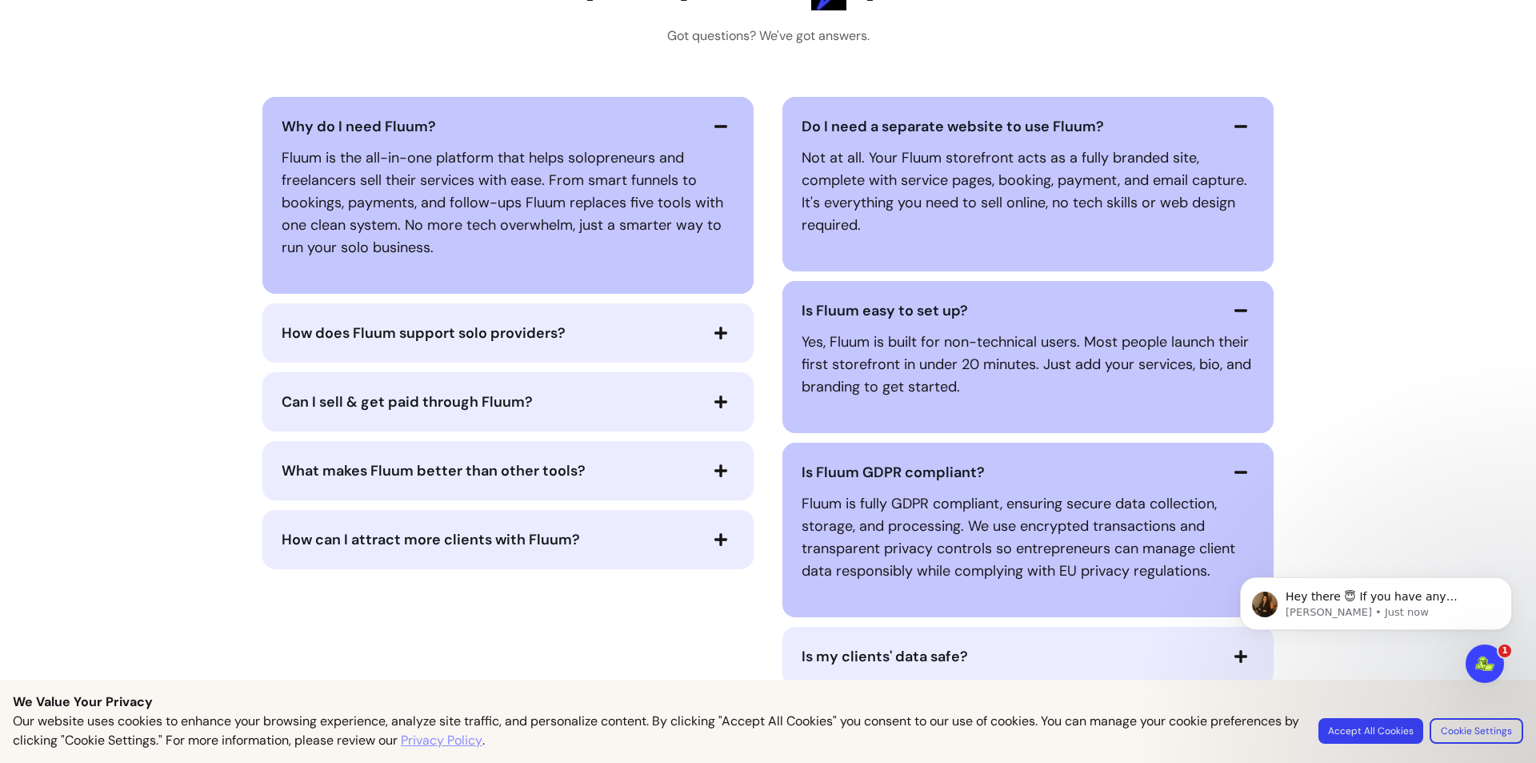
click at [895, 647] on span "Is my clients' data safe?" at bounding box center [885, 656] width 166 height 19
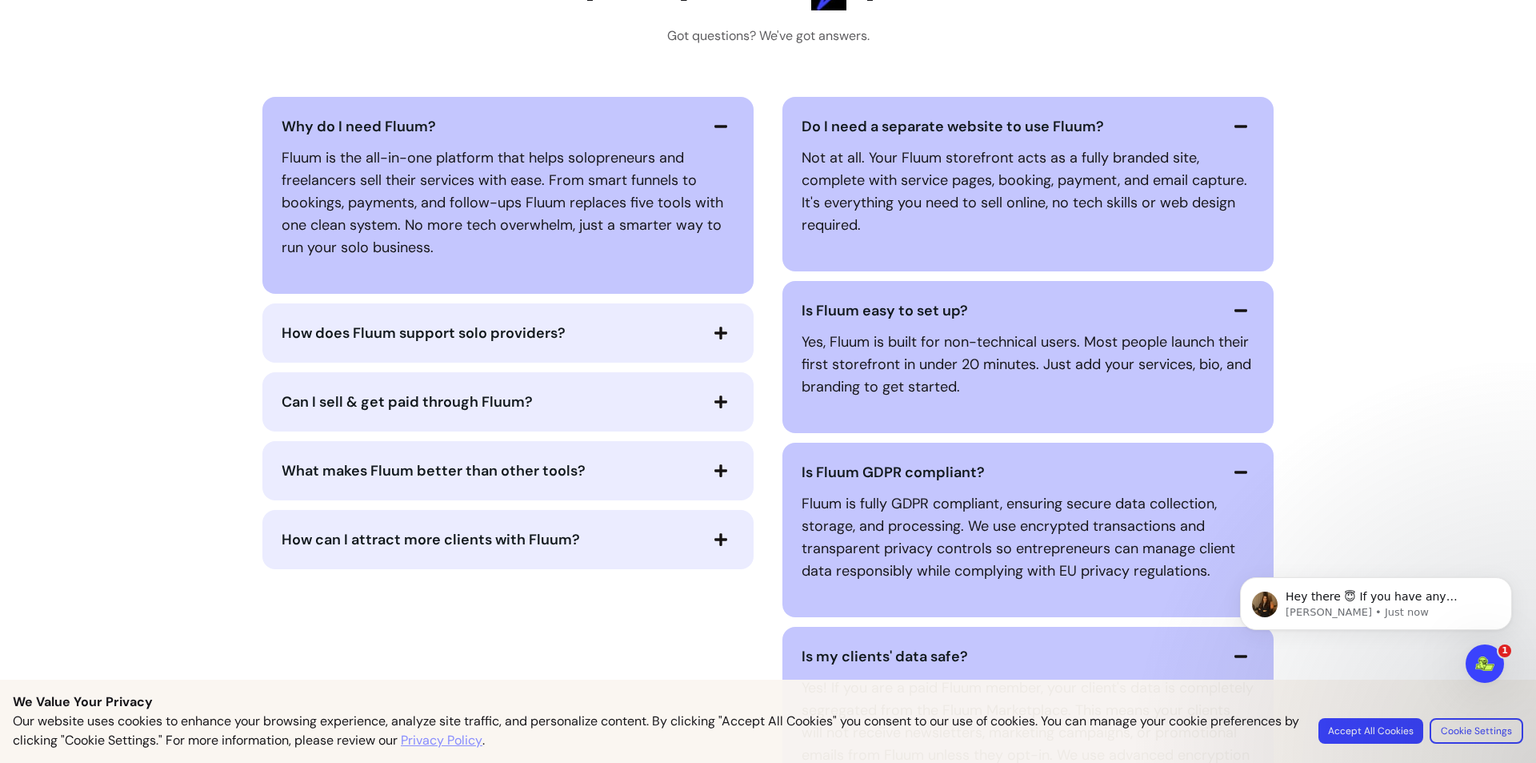
click at [619, 533] on span "How can I attract more clients with Fluum?" at bounding box center [490, 539] width 416 height 22
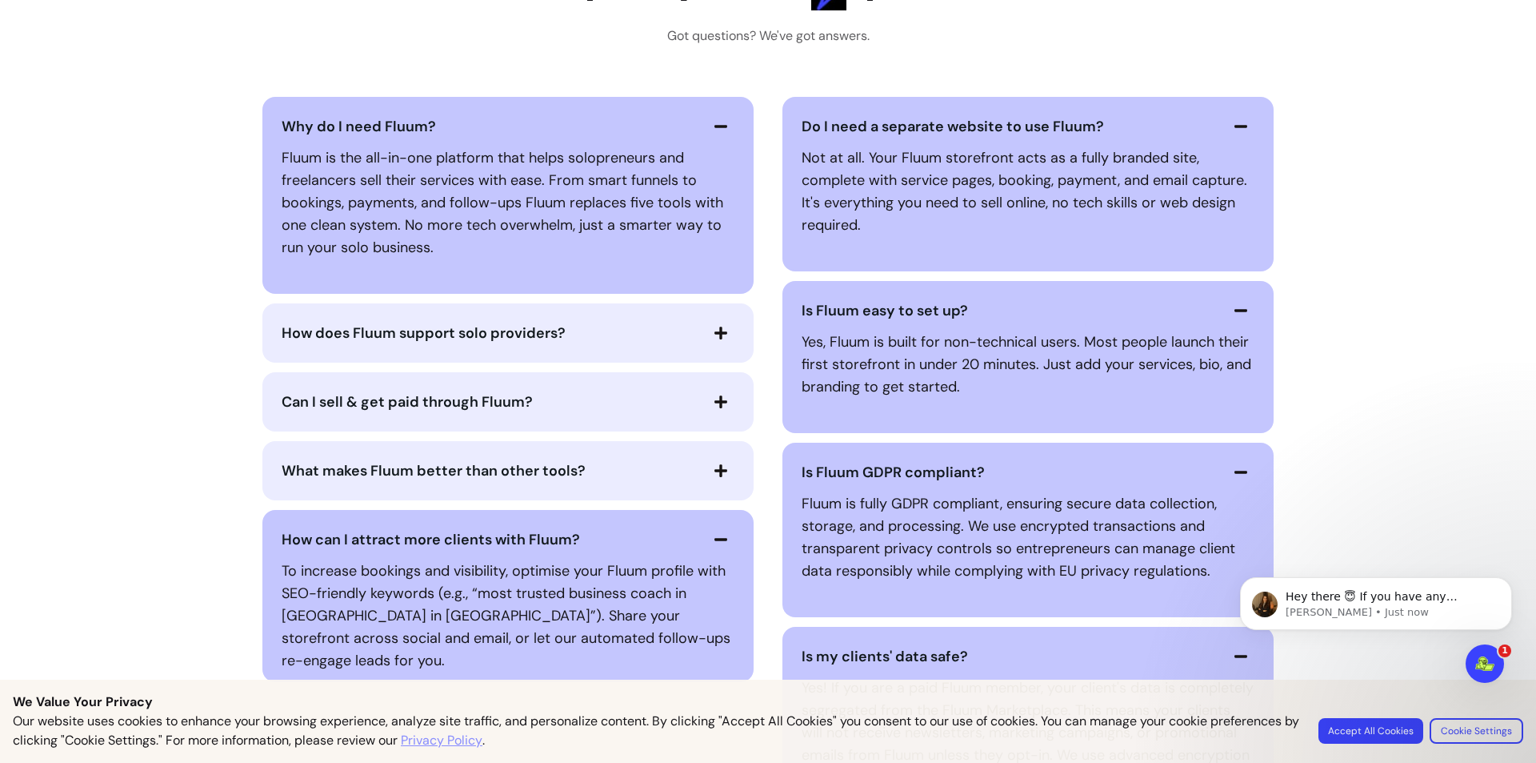
click at [587, 464] on span "What makes Fluum better than other tools?" at bounding box center [490, 470] width 416 height 22
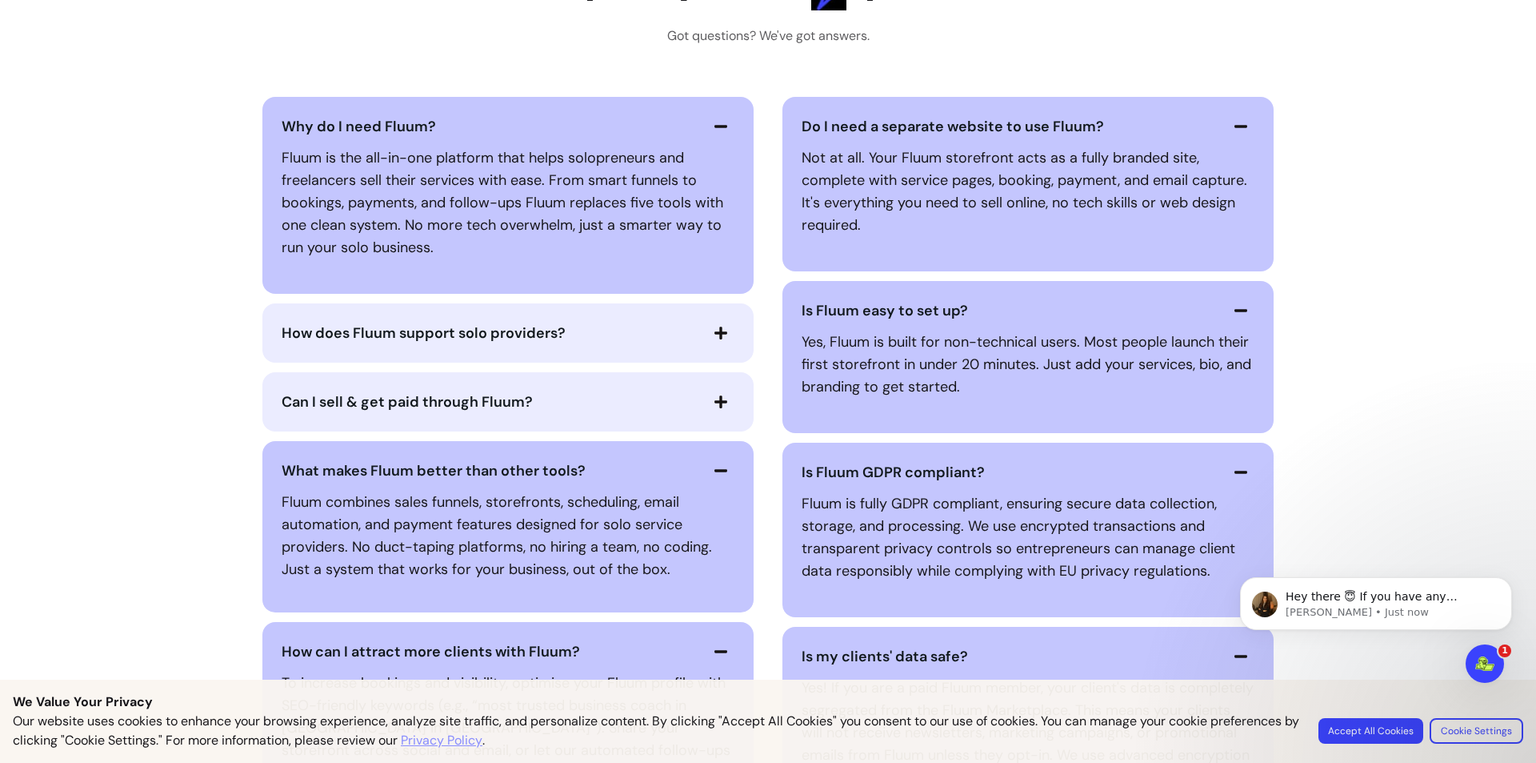
click at [567, 391] on span "Can I sell & get paid through Fluum?" at bounding box center [490, 402] width 416 height 22
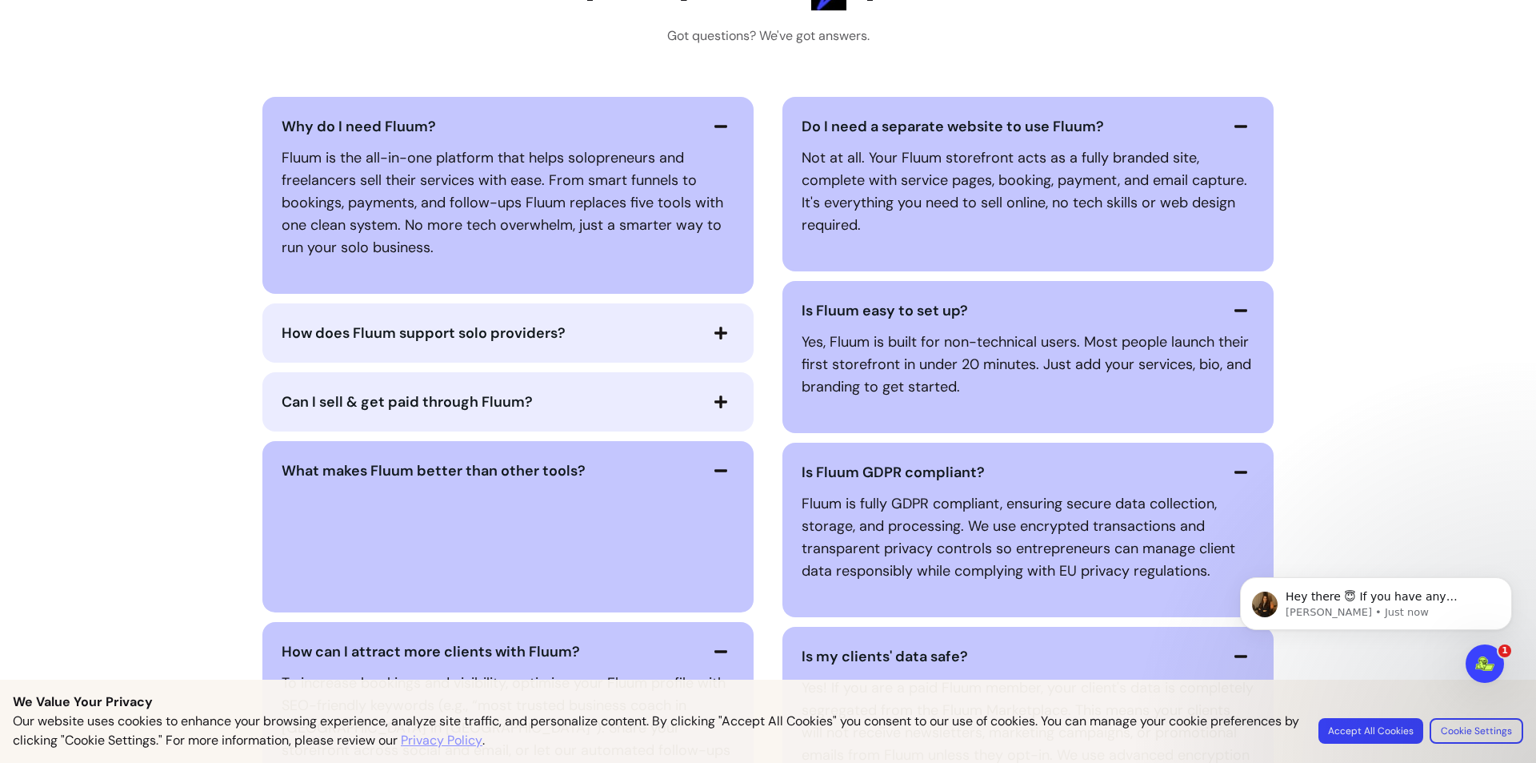
click at [558, 327] on button "How does Fluum support solo providers?" at bounding box center [508, 332] width 453 height 27
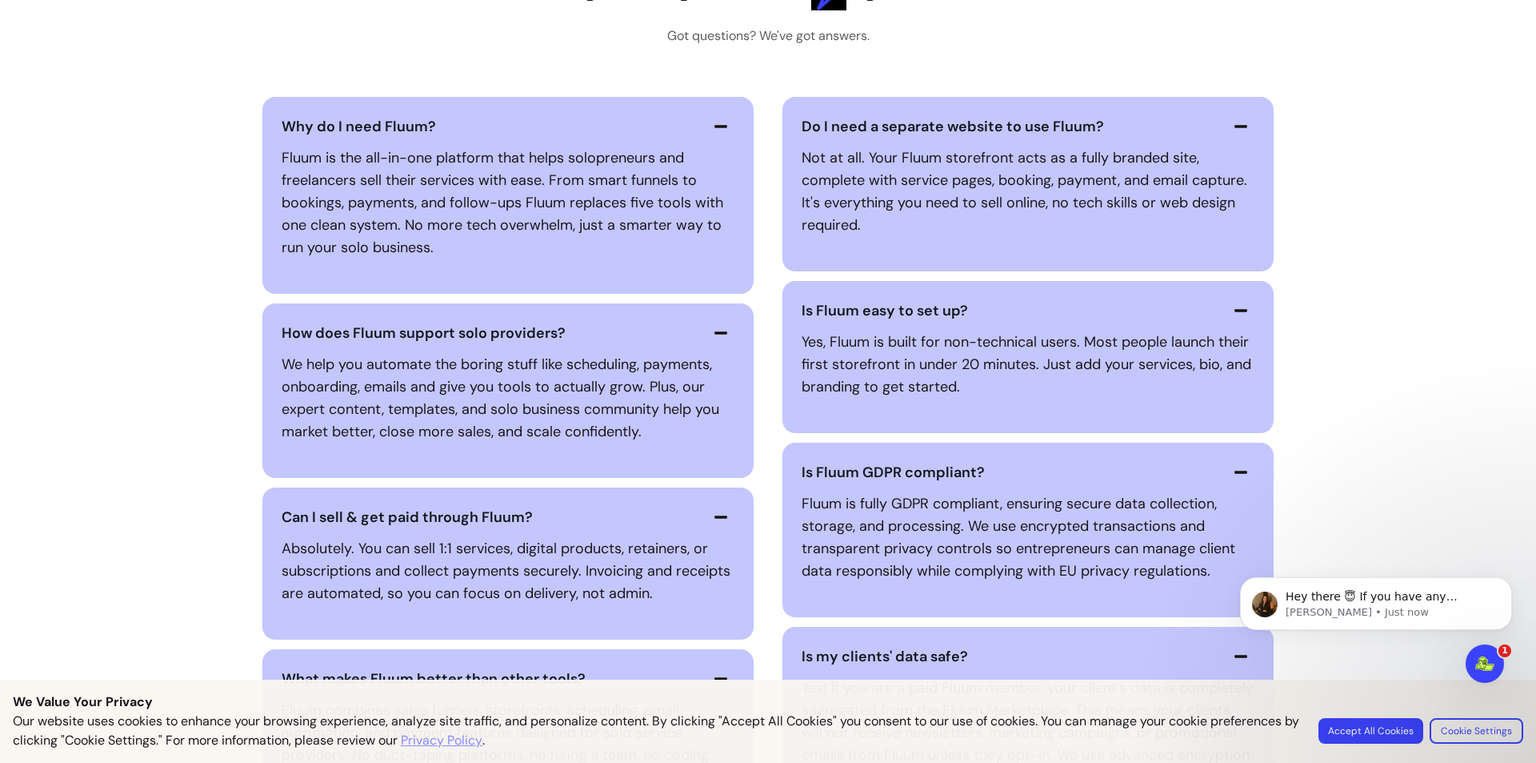
scroll to position [4001, 0]
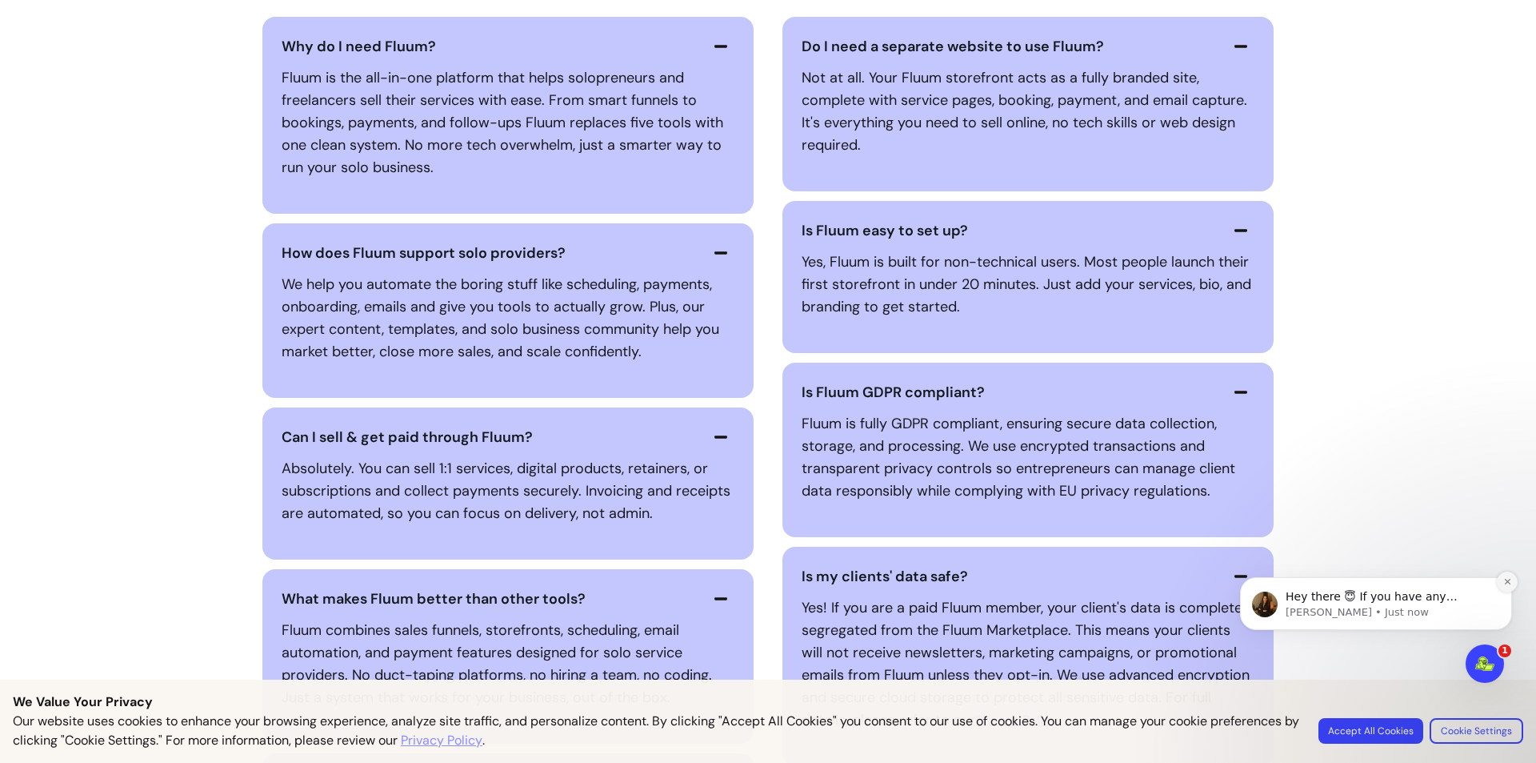
click at [1516, 579] on button "Dismiss notification" at bounding box center [1507, 581] width 21 height 21
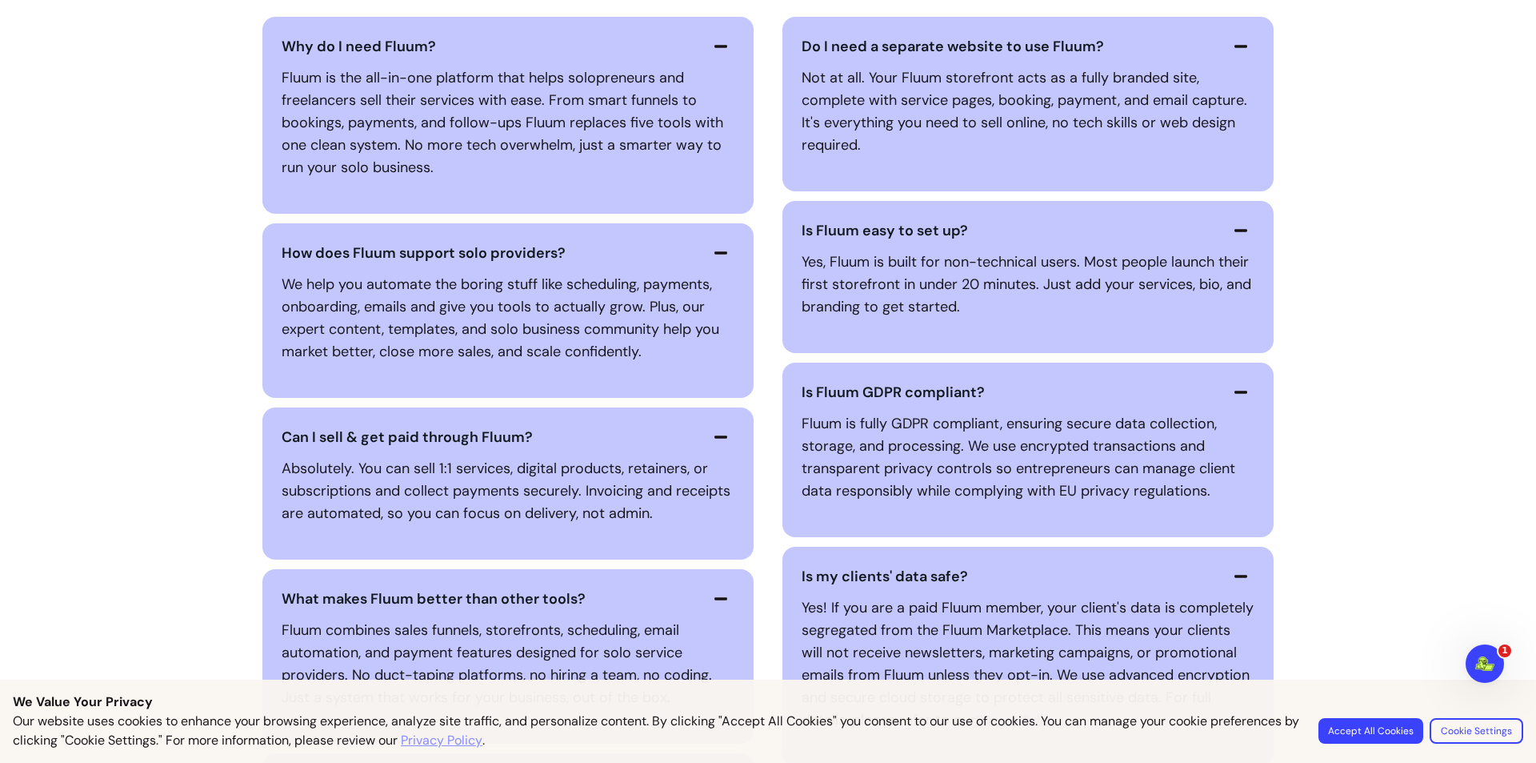
scroll to position [3761, 0]
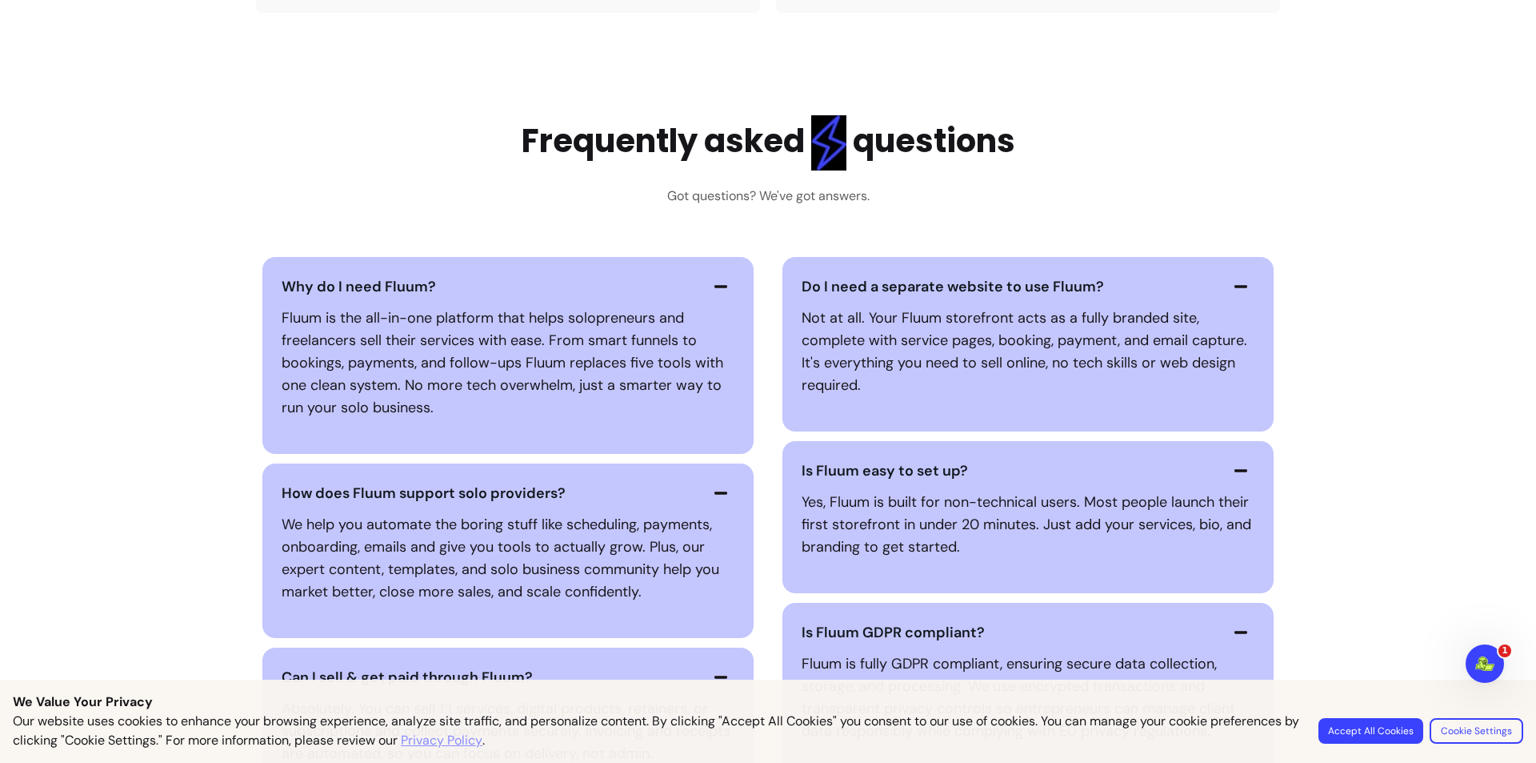
drag, startPoint x: 274, startPoint y: 267, endPoint x: 476, endPoint y: 294, distance: 203.5
click at [475, 294] on div "Why do I need Fluum? Fluum is the all-in-one platform that helps solopreneurs a…" at bounding box center [507, 355] width 491 height 197
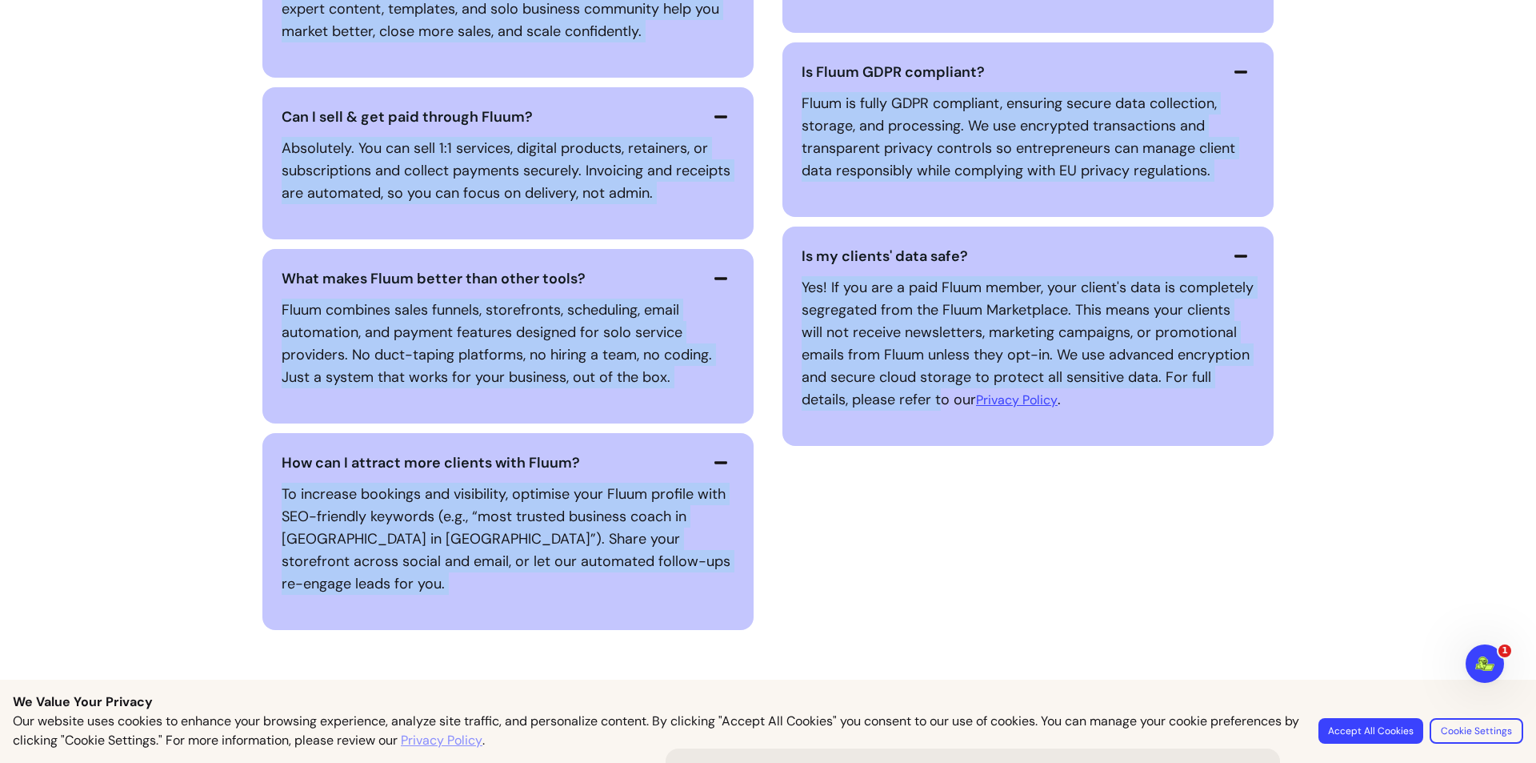
scroll to position [4401, 0]
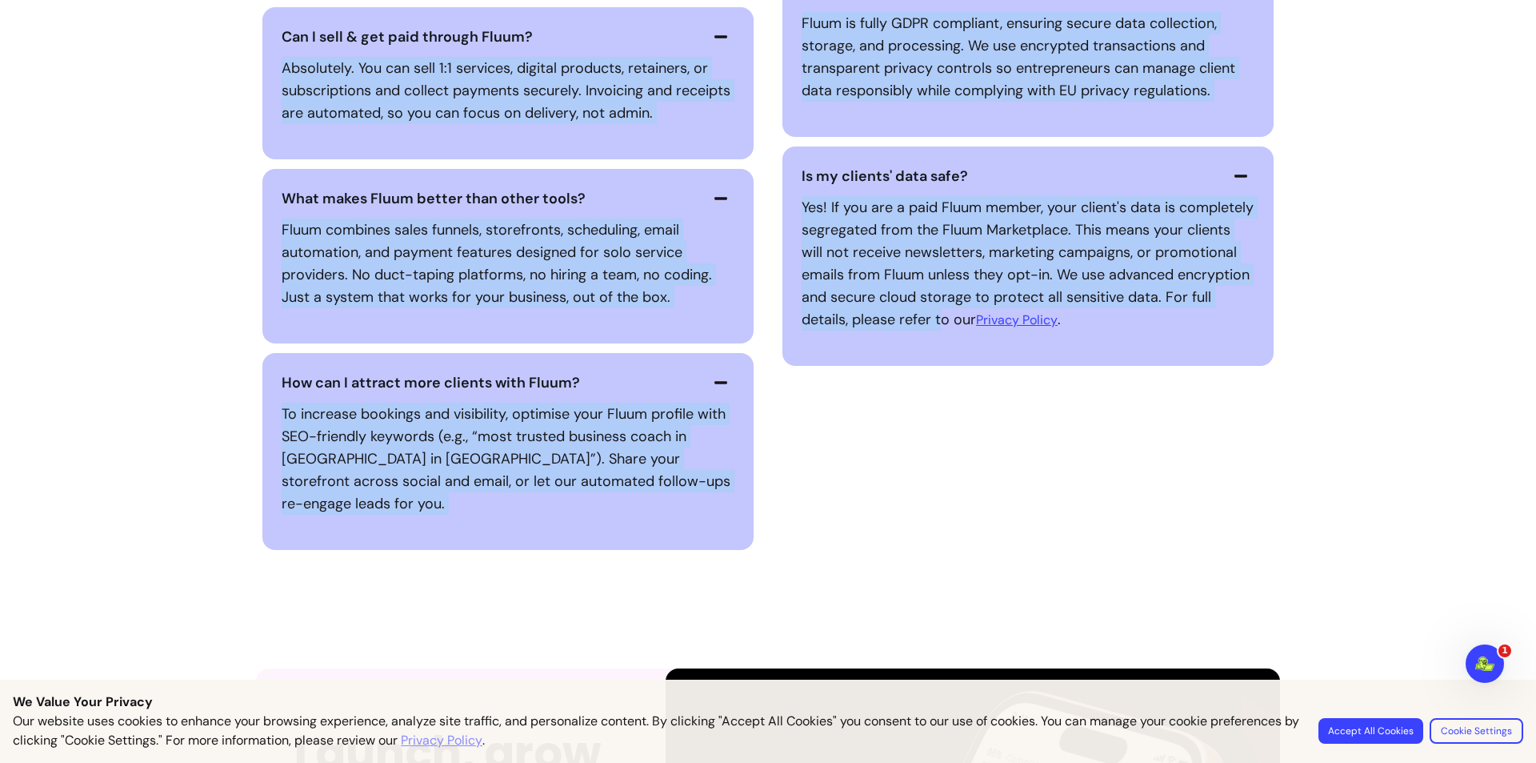
drag, startPoint x: 278, startPoint y: 301, endPoint x: 1084, endPoint y: 399, distance: 811.7
click at [1083, 400] on div "Why do I need Fluum? Fluum is the all-in-one platform that helps solopreneurs a…" at bounding box center [768, 83] width 1024 height 933
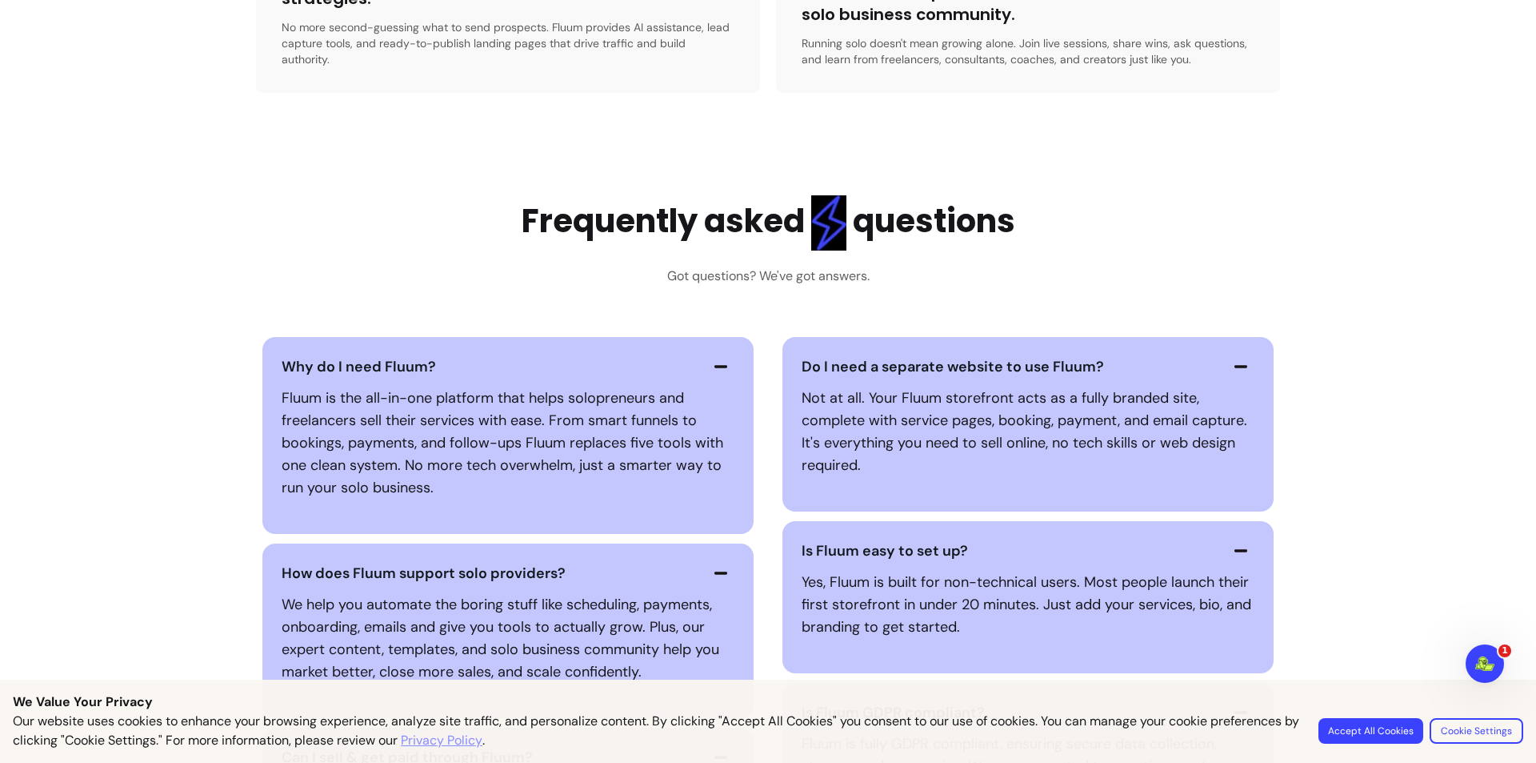
scroll to position [3761, 0]
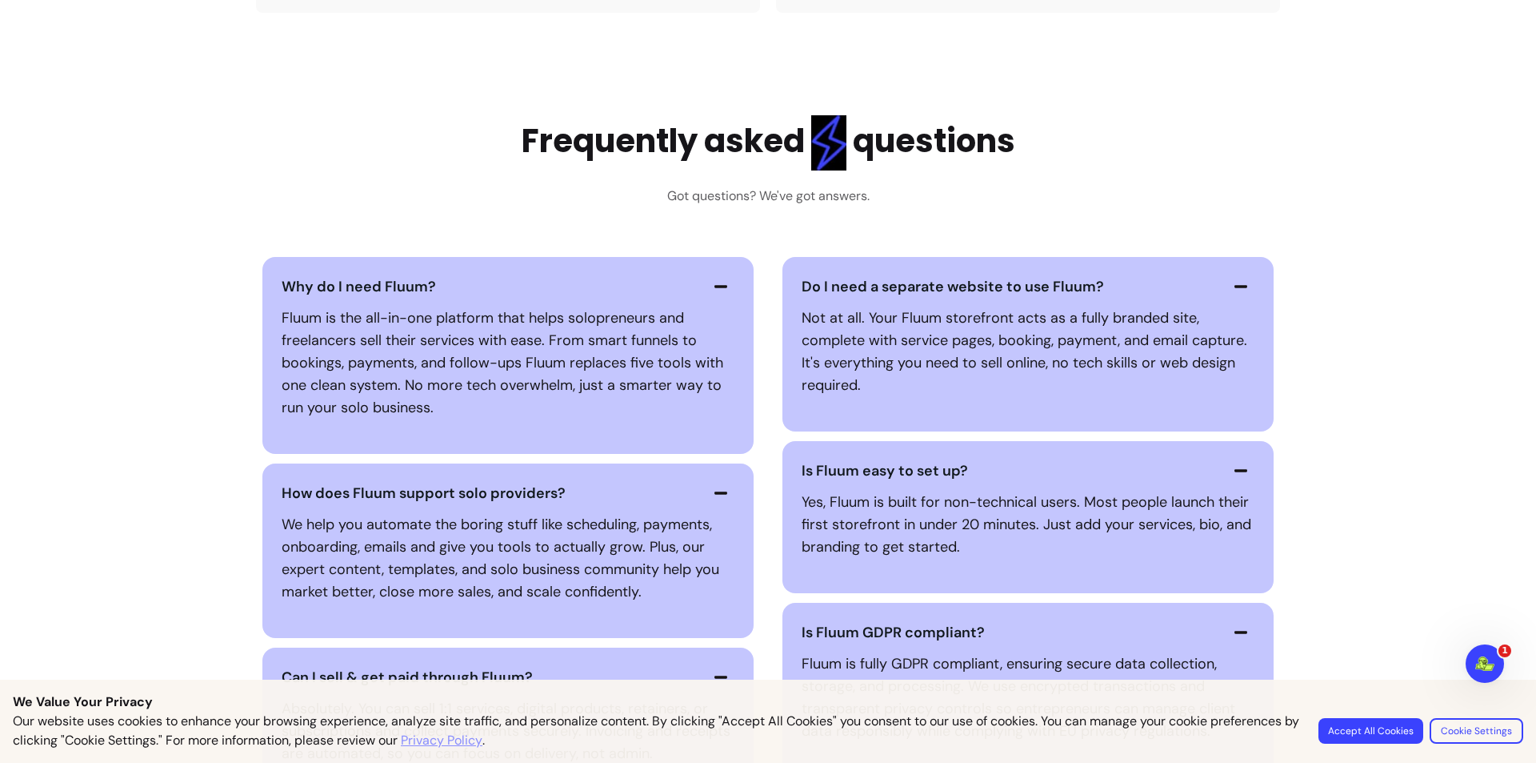
drag, startPoint x: 1526, startPoint y: 0, endPoint x: 953, endPoint y: 187, distance: 602.8
click at [953, 187] on div "Frequently asked questions Got questions? We've got answers." at bounding box center [769, 160] width 494 height 90
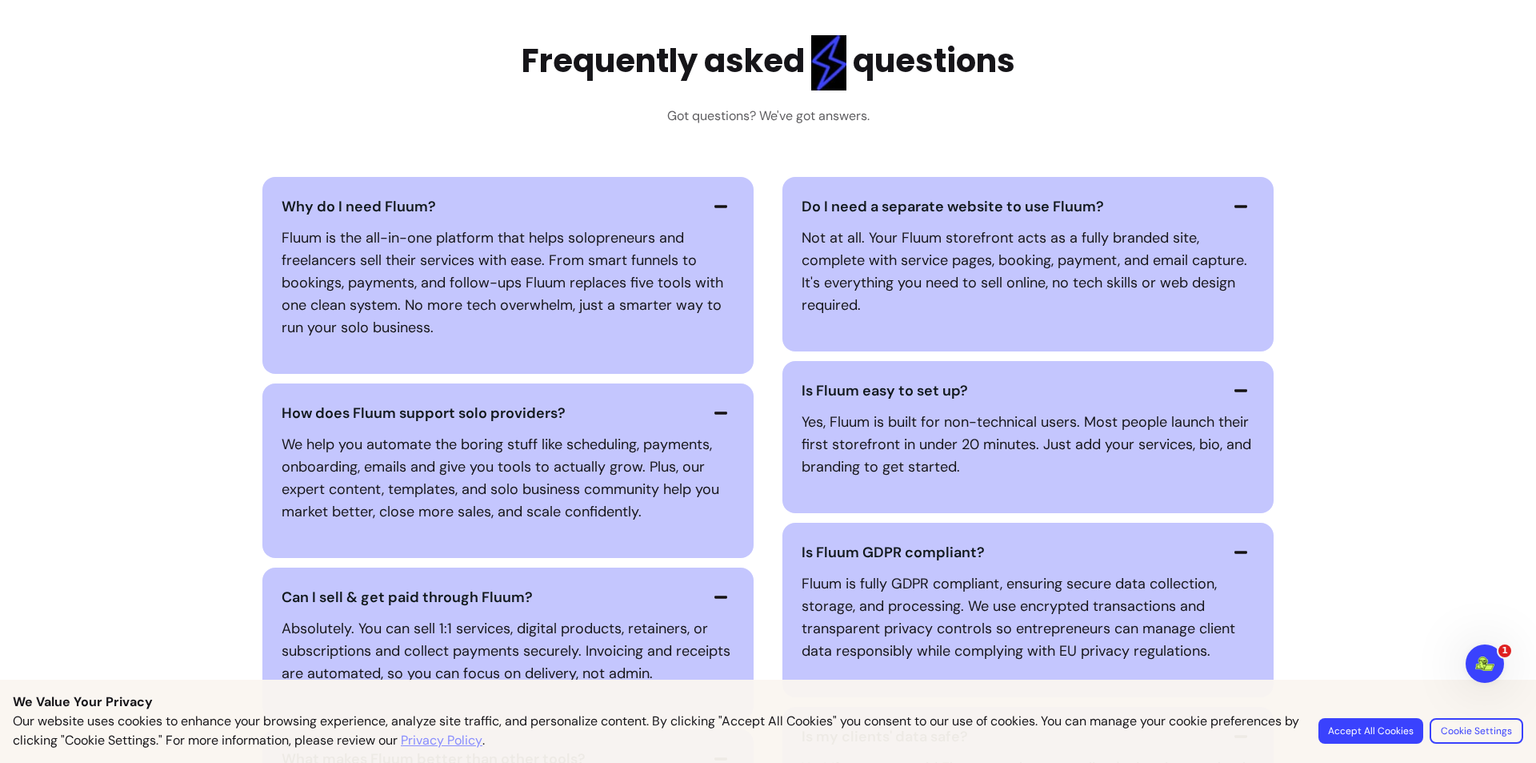
scroll to position [3921, 0]
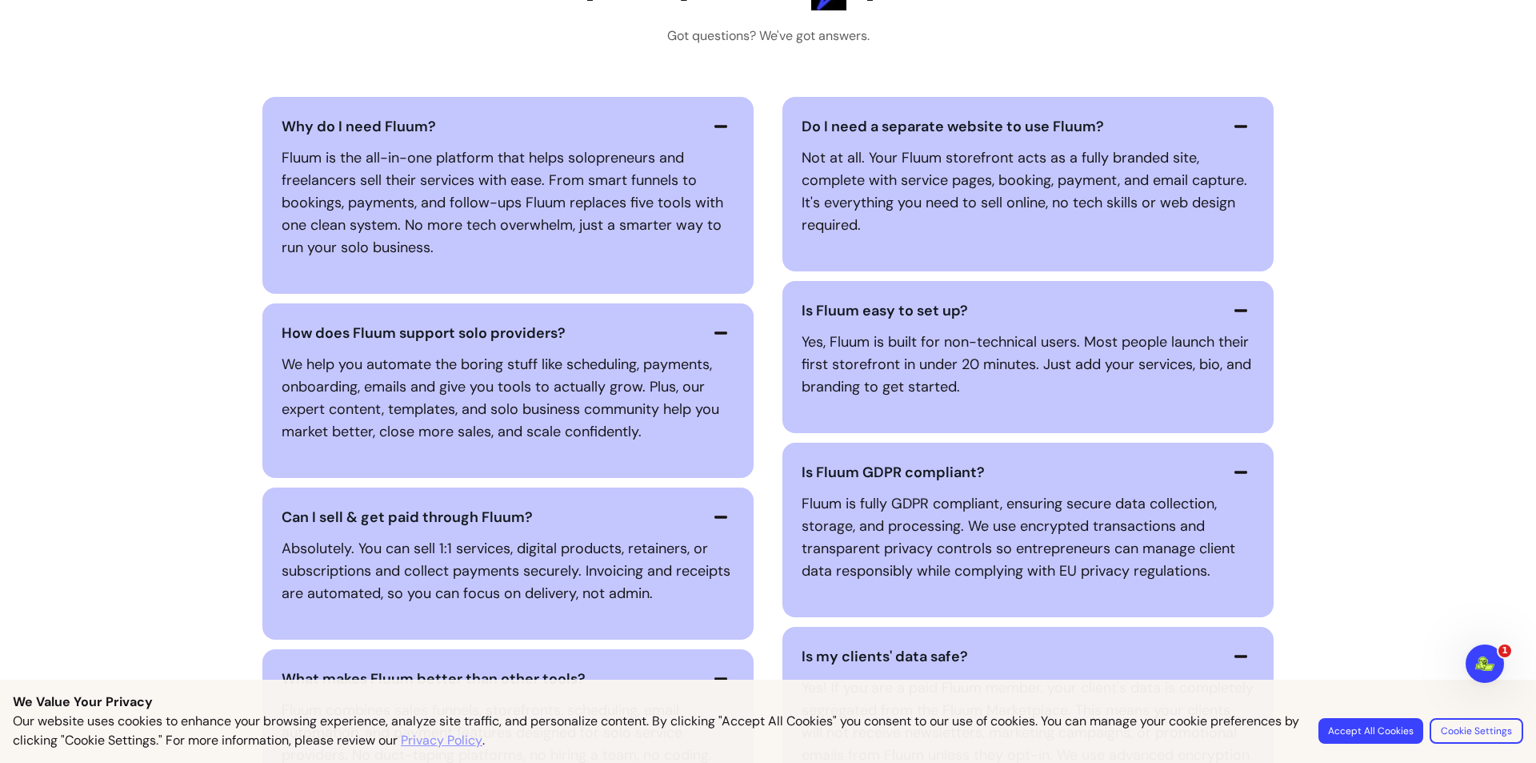
click at [1396, 734] on button "Accept All Cookies" at bounding box center [1371, 731] width 105 height 26
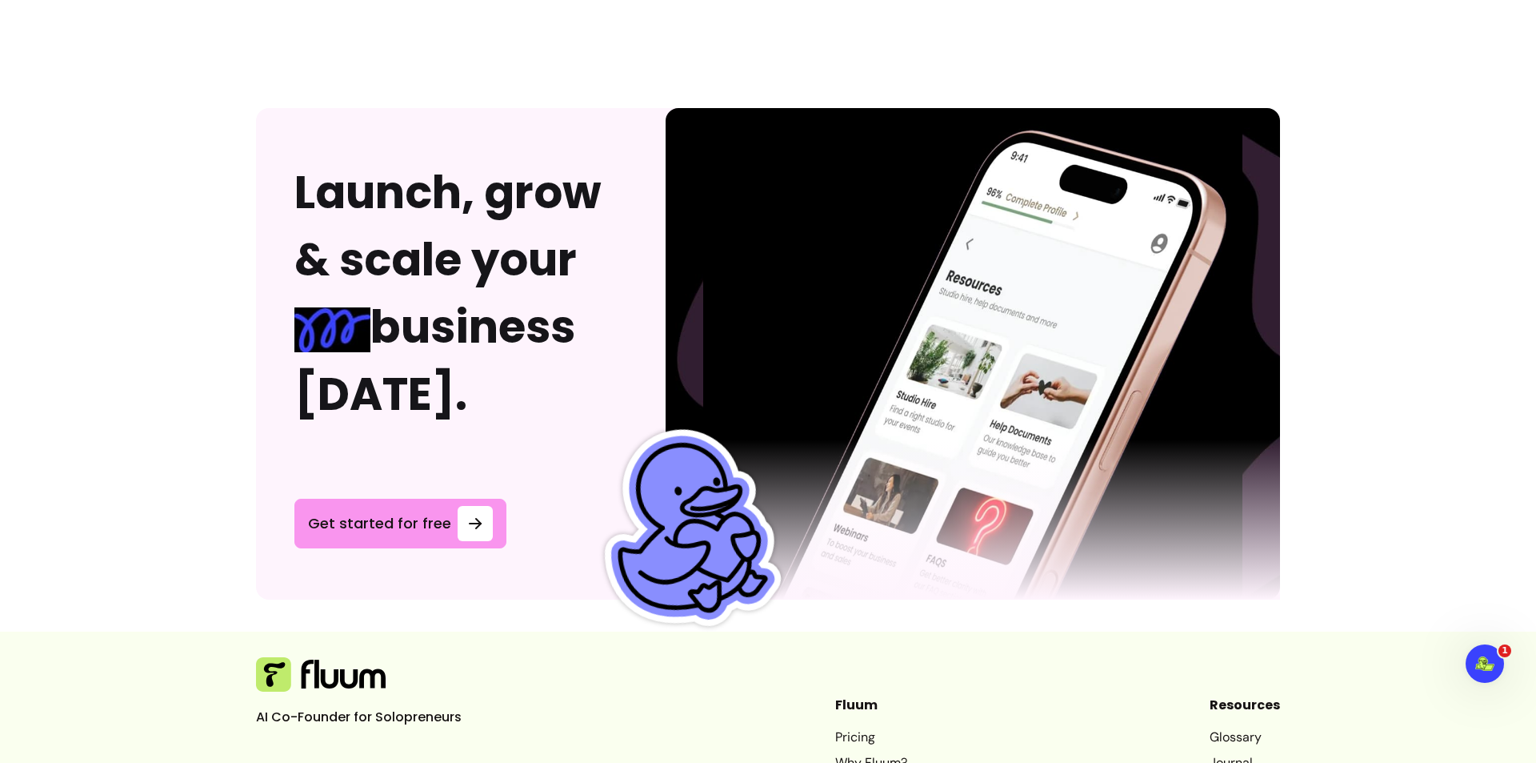
scroll to position [5172, 0]
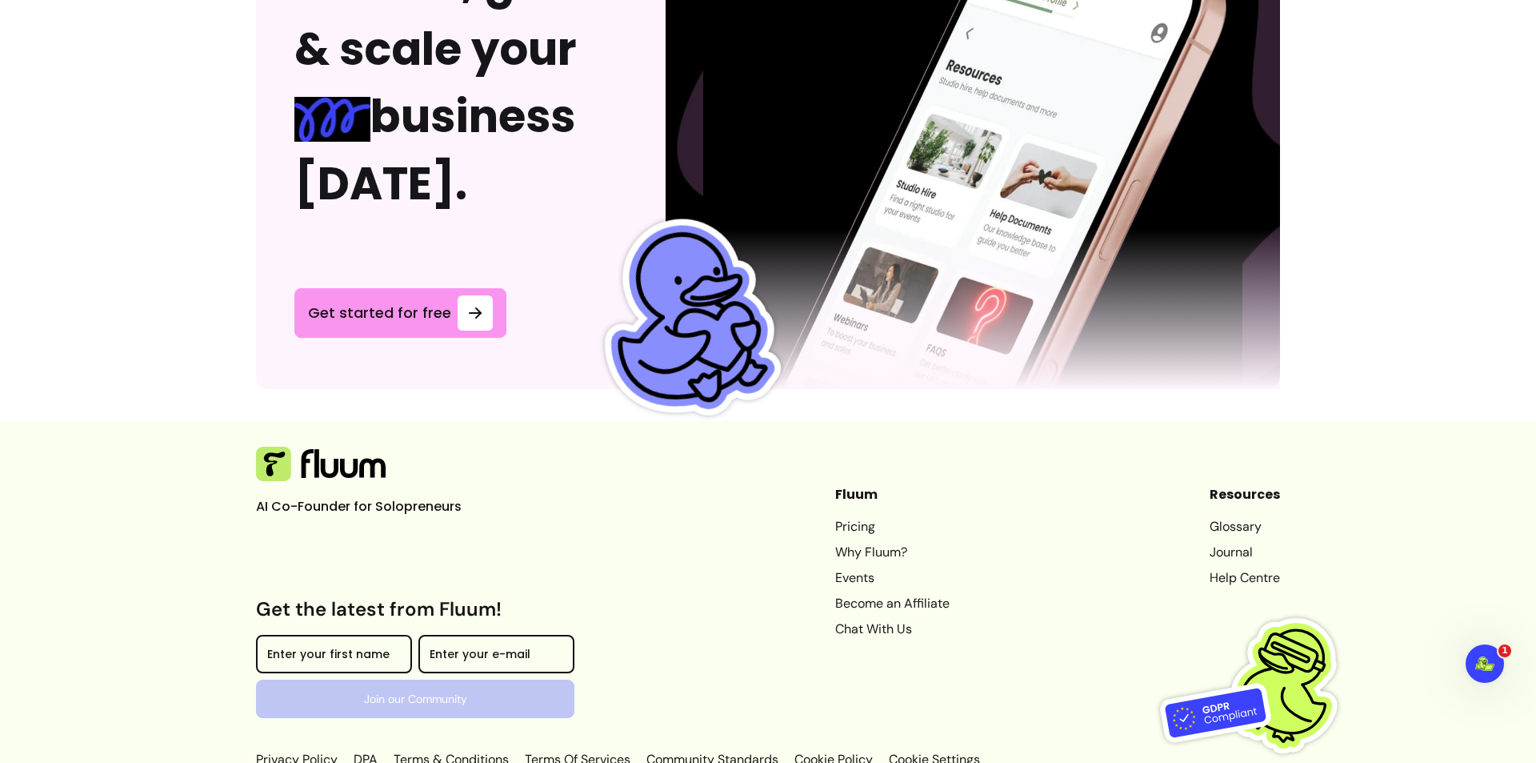
click at [863, 543] on link "Why Fluum?" at bounding box center [892, 552] width 114 height 19
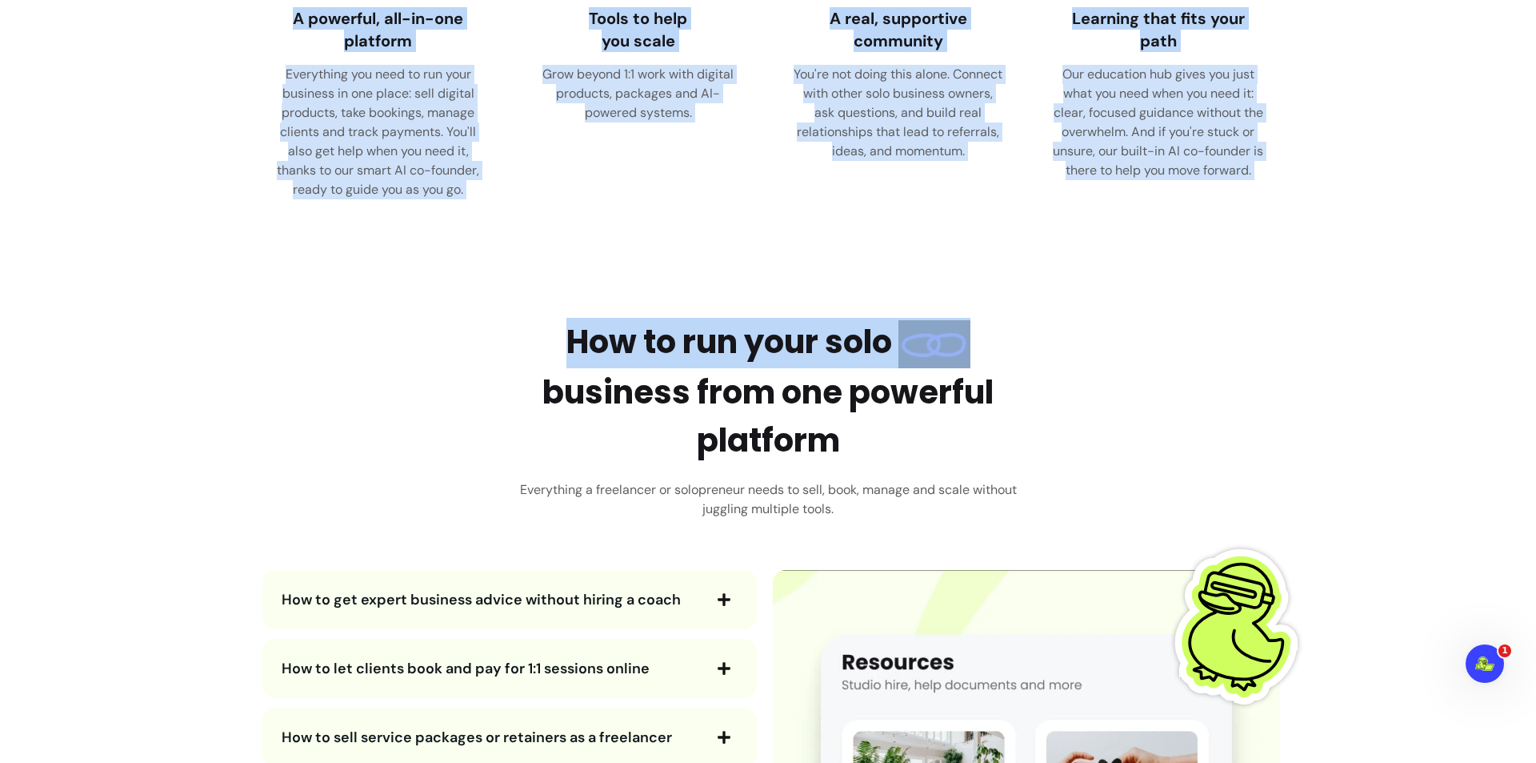
scroll to position [2394, 0]
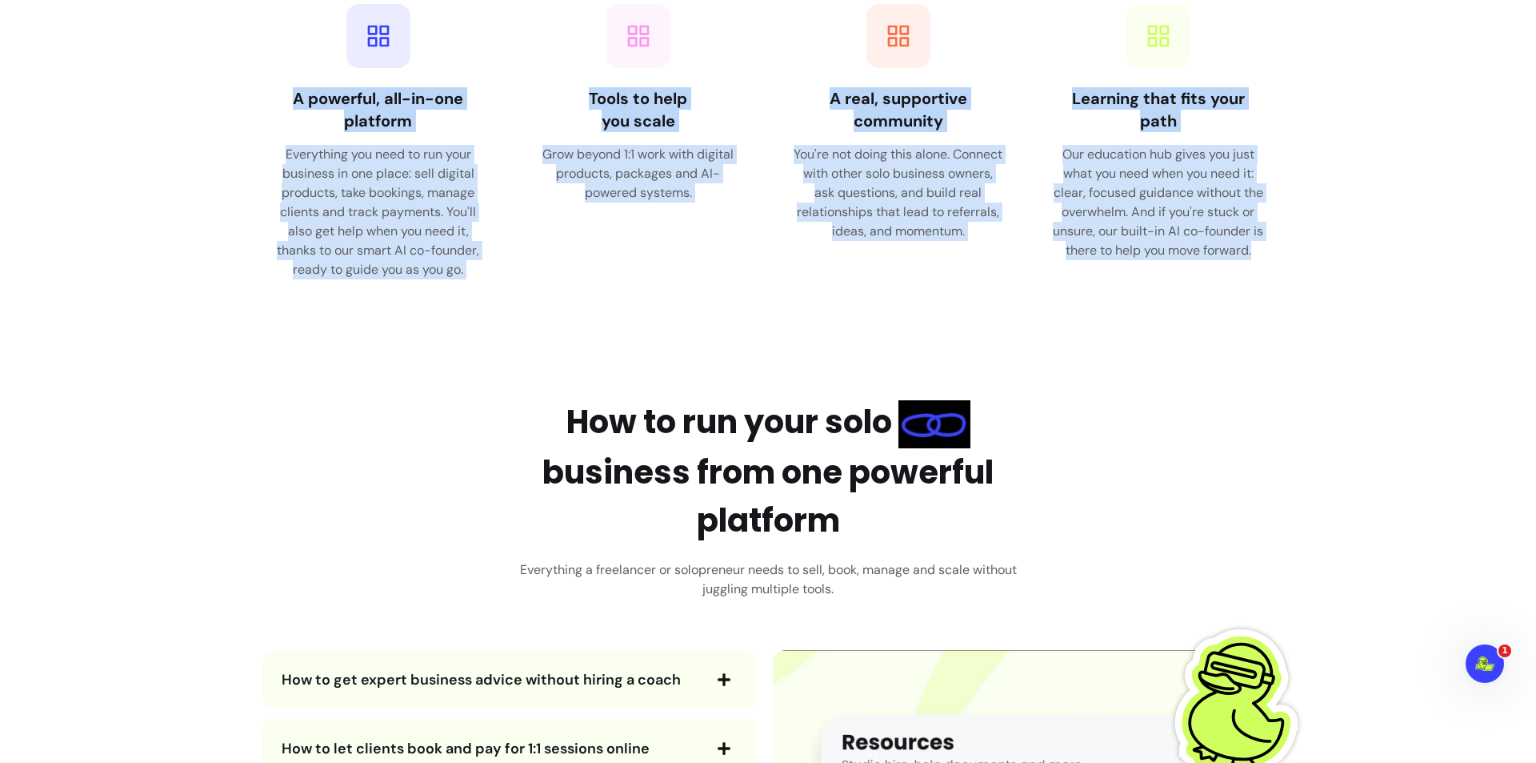
drag, startPoint x: 547, startPoint y: 140, endPoint x: 1205, endPoint y: 268, distance: 670.1
click at [1205, 268] on main "WHY FLUUM Our vision is to give solo business owners superpowers. We created Fl…" at bounding box center [768, 303] width 1536 height 5249
copy main "Our vision is to give solo business owners superpowers. We created Fluum becaus…"
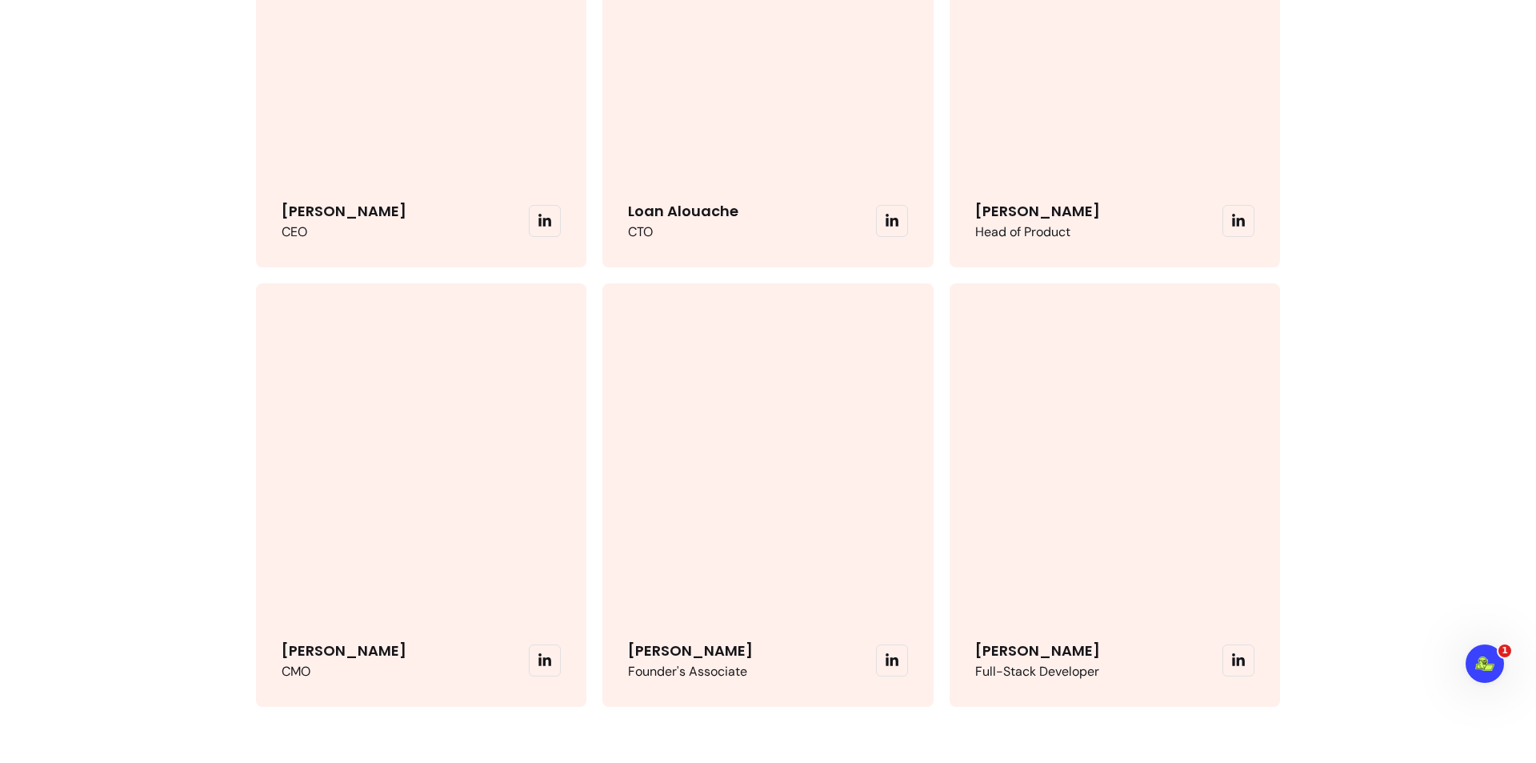
scroll to position [3580, 0]
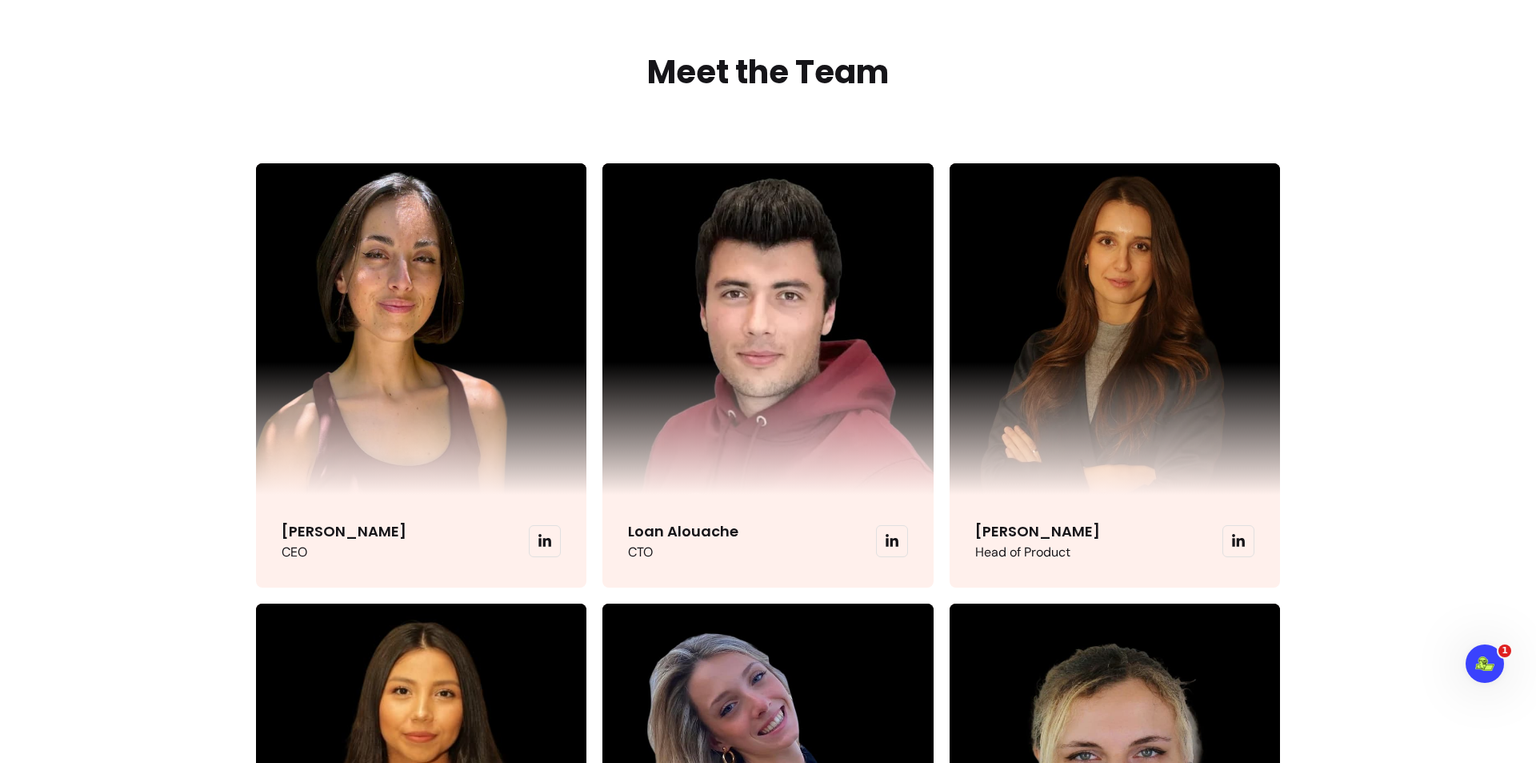
drag, startPoint x: 289, startPoint y: 533, endPoint x: 411, endPoint y: 539, distance: 122.6
click at [411, 539] on div "[PERSON_NAME] CEO" at bounding box center [421, 541] width 330 height 93
copy p "[PERSON_NAME]"
